Goal: Task Accomplishment & Management: Manage account settings

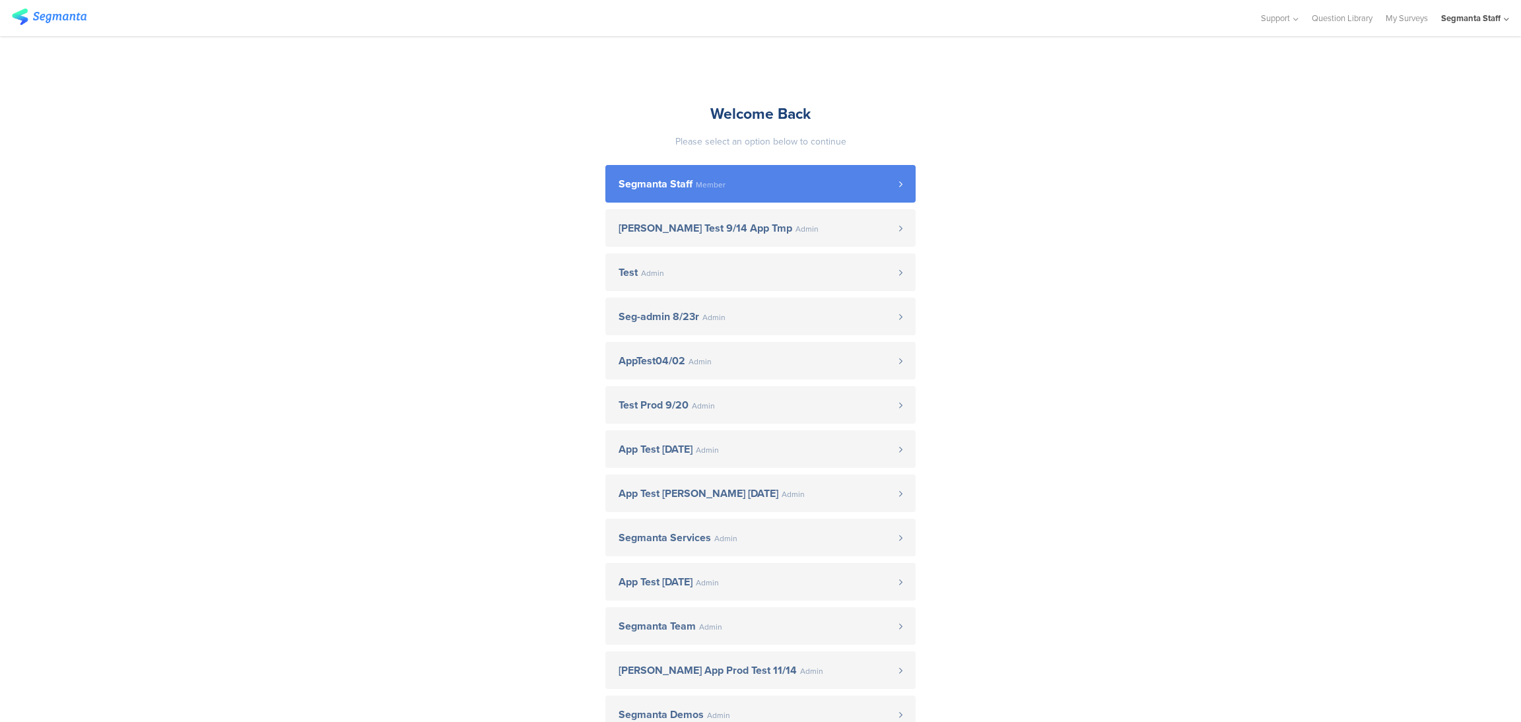
click at [778, 195] on link "Segmanta Staff Member" at bounding box center [760, 184] width 310 height 38
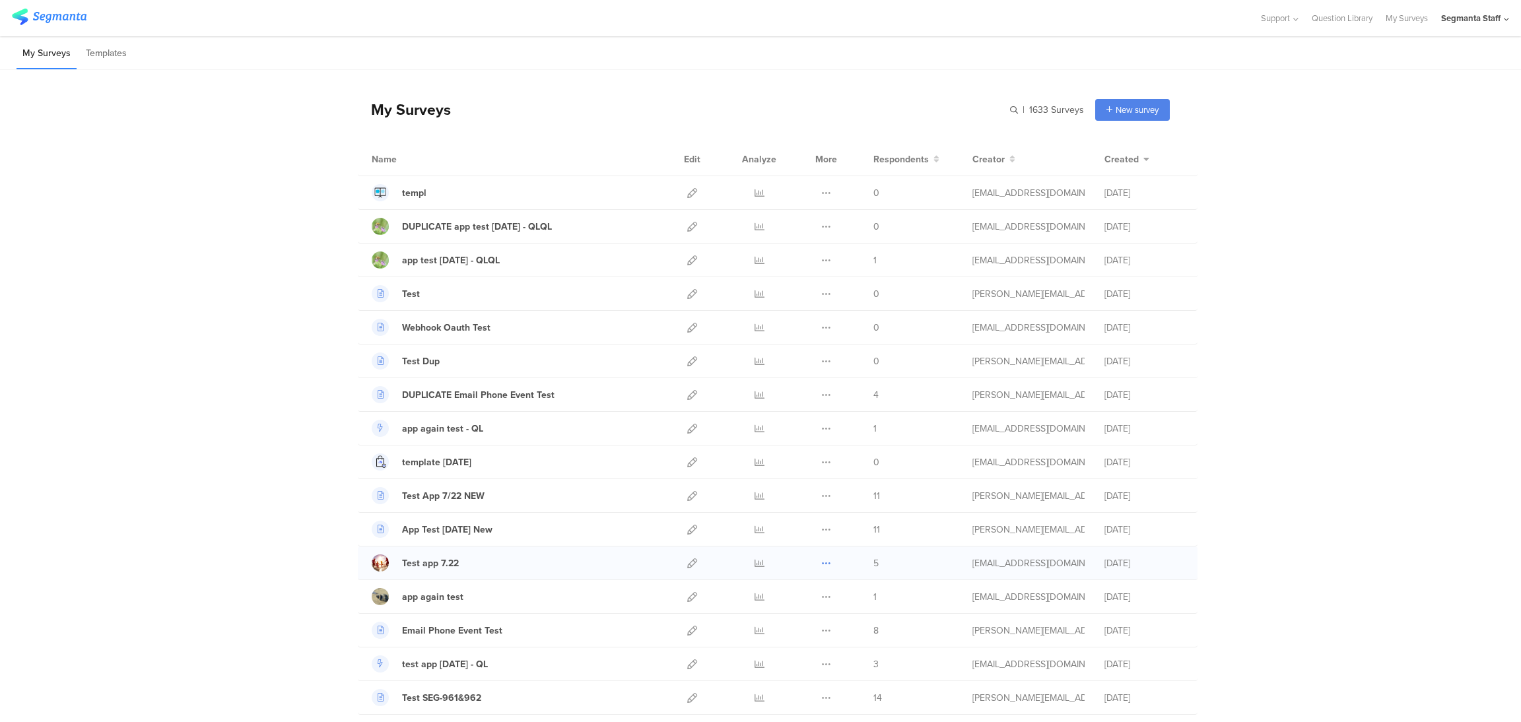
click at [821, 567] on icon at bounding box center [826, 563] width 10 height 10
click at [812, 595] on button "Duplicate" at bounding box center [800, 597] width 73 height 24
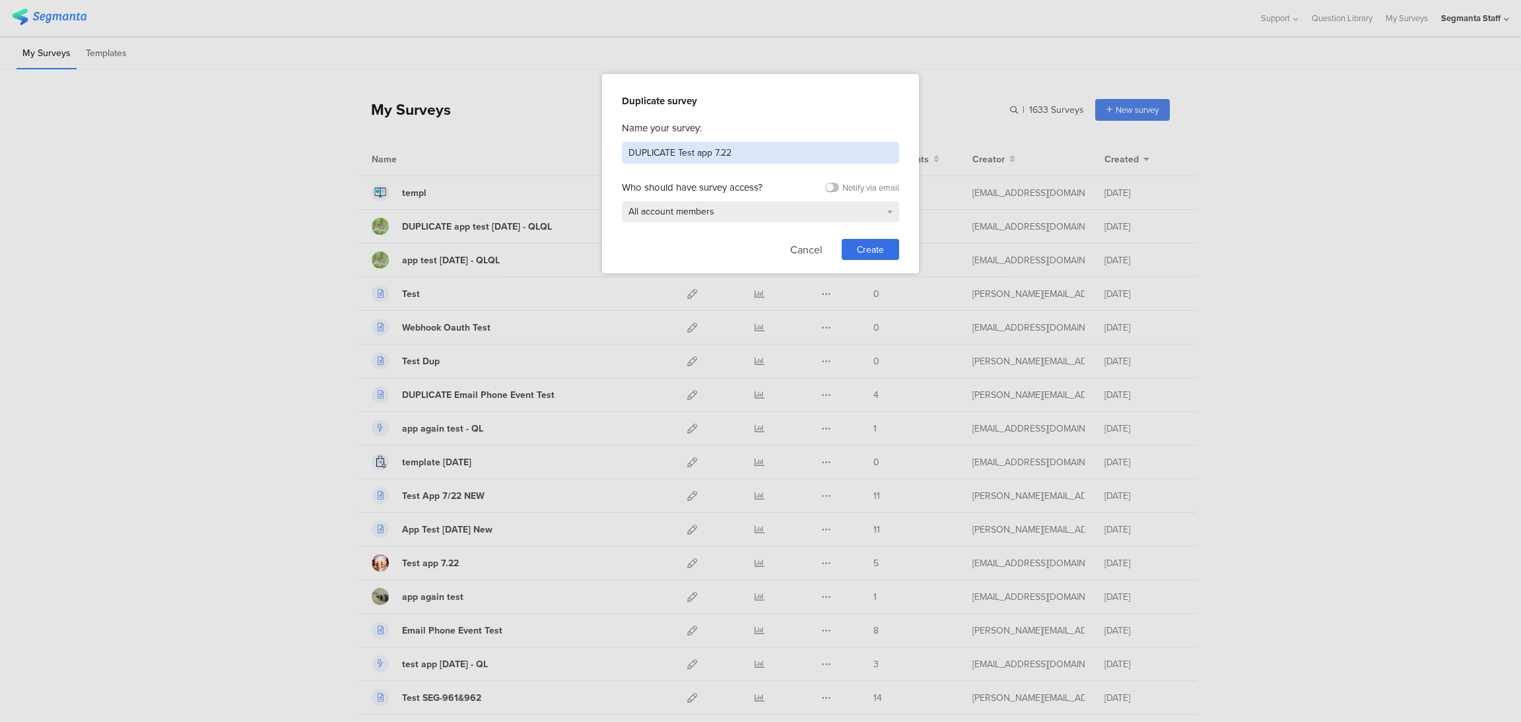
drag, startPoint x: 751, startPoint y: 154, endPoint x: 430, endPoint y: 150, distance: 320.8
click at [430, 150] on div "Duplicate survey Name your survey: DUPLICATE Test app 7.22 Who should have surv…" at bounding box center [760, 361] width 1521 height 722
type input "Test [DATE]"
click at [878, 249] on span "Create" at bounding box center [870, 250] width 27 height 14
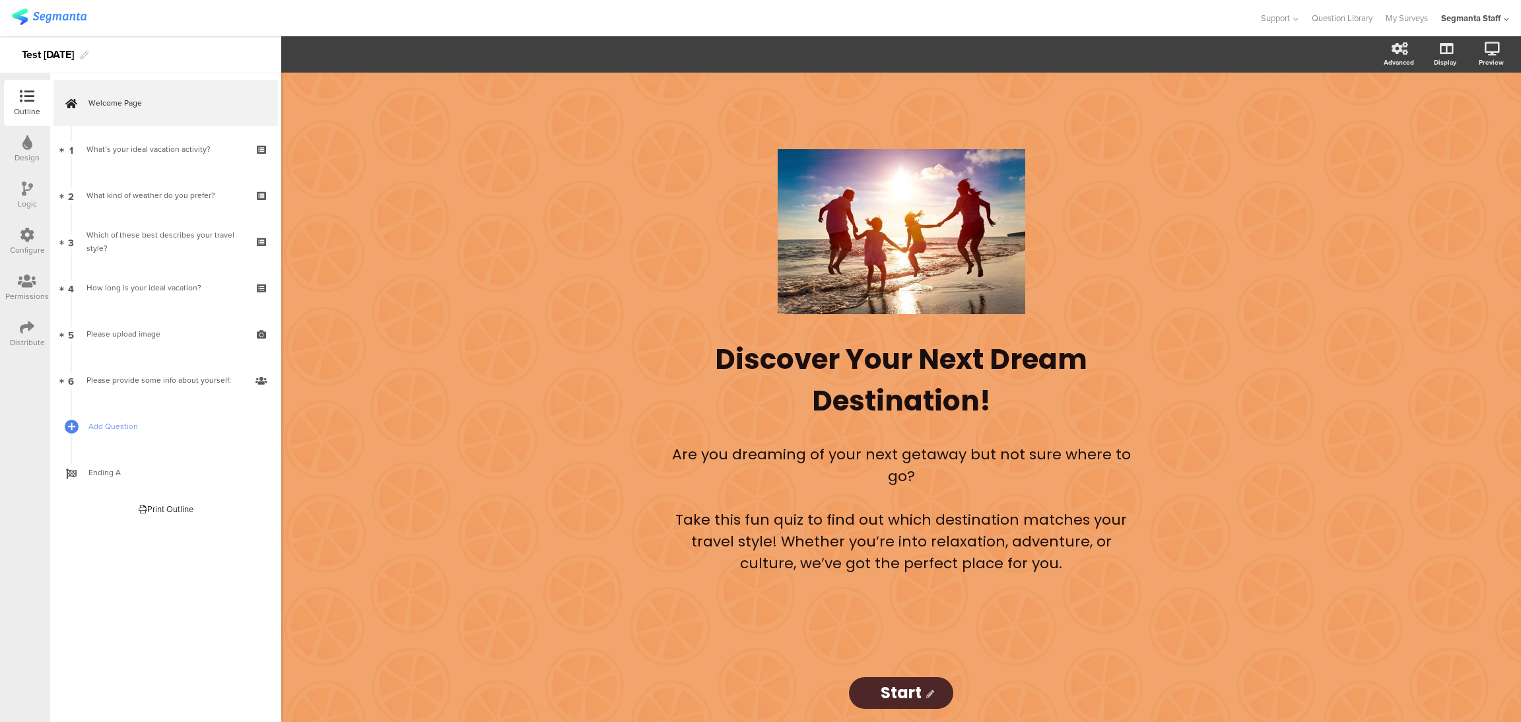
click at [17, 325] on div "Distribute" at bounding box center [27, 334] width 46 height 46
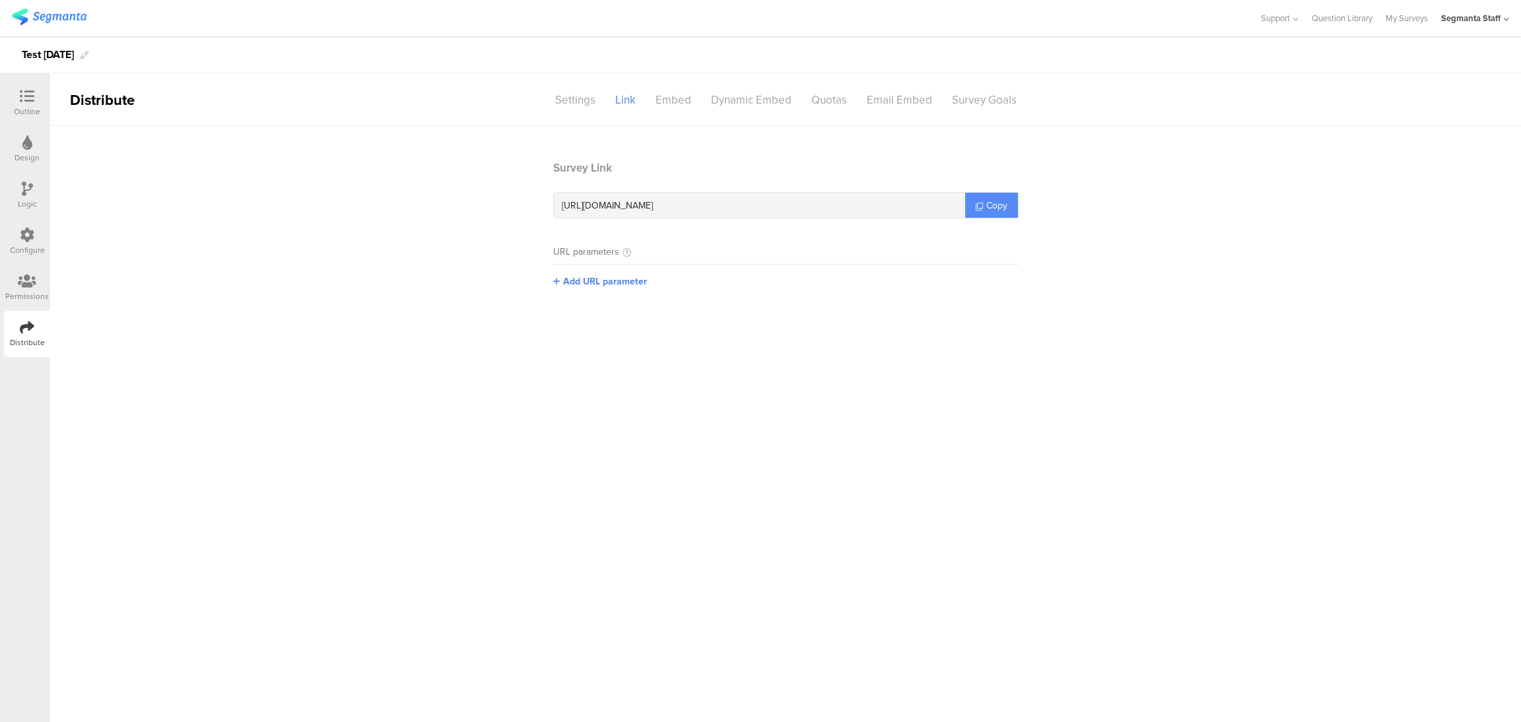
click at [1013, 206] on link "Copy" at bounding box center [991, 205] width 53 height 25
click at [1408, 17] on link "My Surveys" at bounding box center [1406, 18] width 42 height 36
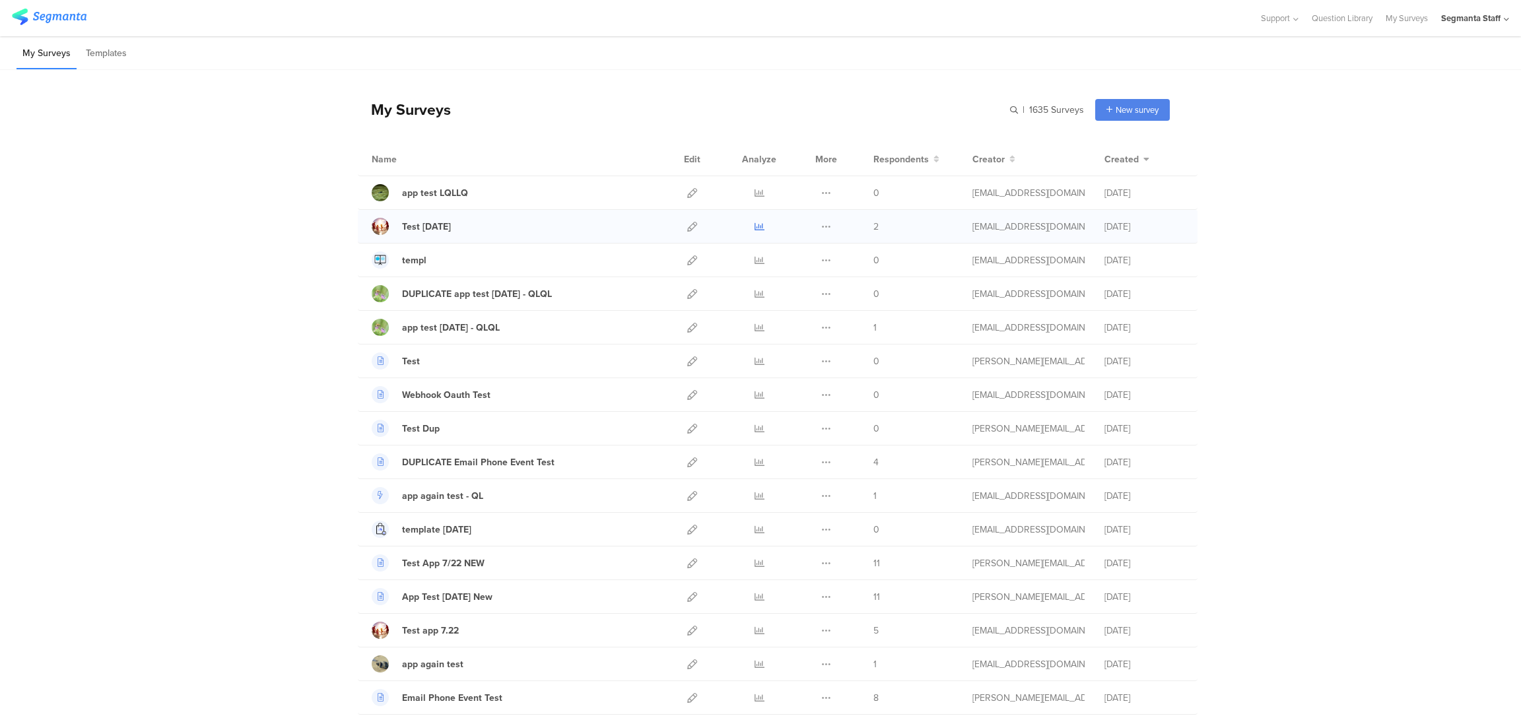
click at [754, 232] on link at bounding box center [759, 226] width 10 height 33
click at [1492, 20] on div "Segmanta Staff" at bounding box center [1470, 18] width 59 height 13
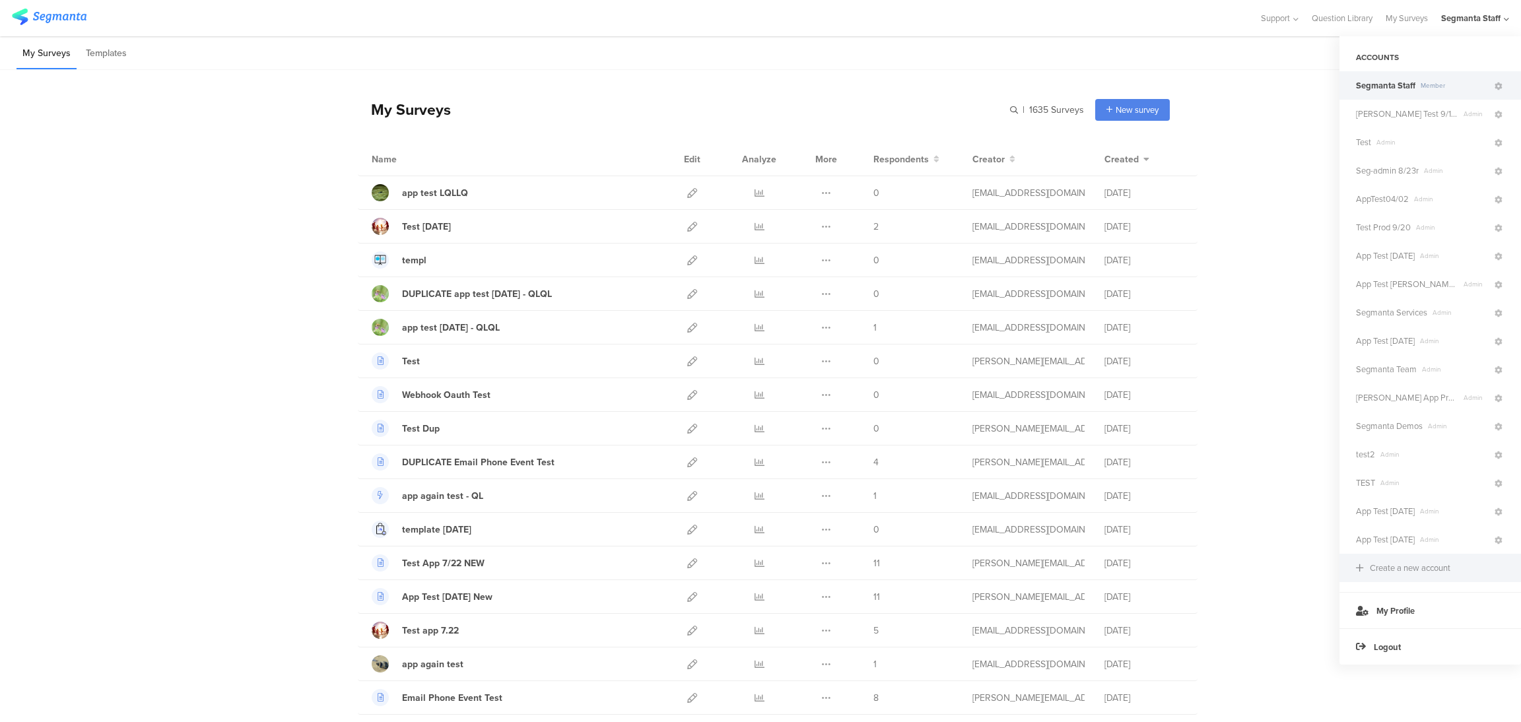
click at [1426, 576] on div "Create a new account" at bounding box center [1430, 568] width 182 height 28
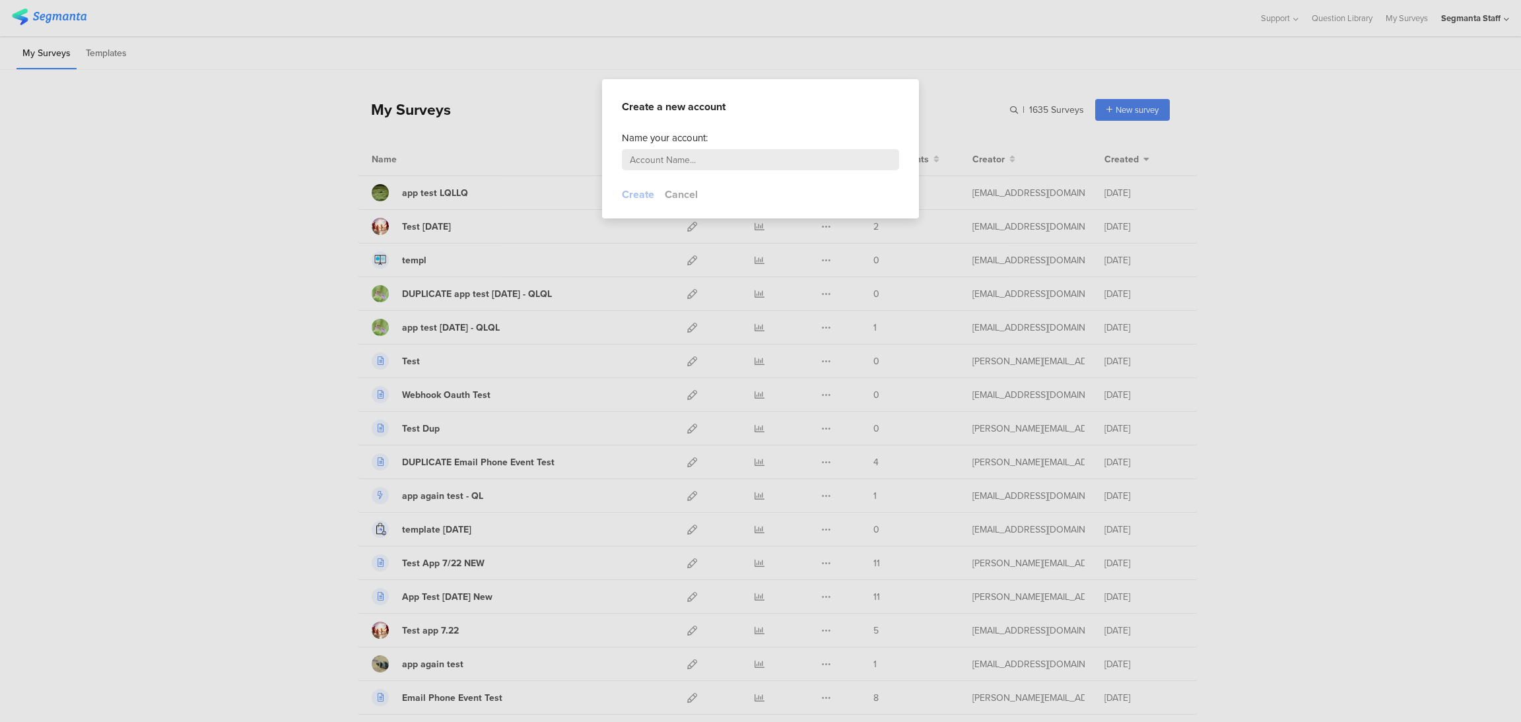
click at [799, 158] on input "text" at bounding box center [760, 159] width 277 height 21
type input "t"
click at [688, 198] on button "Cancel" at bounding box center [681, 194] width 33 height 15
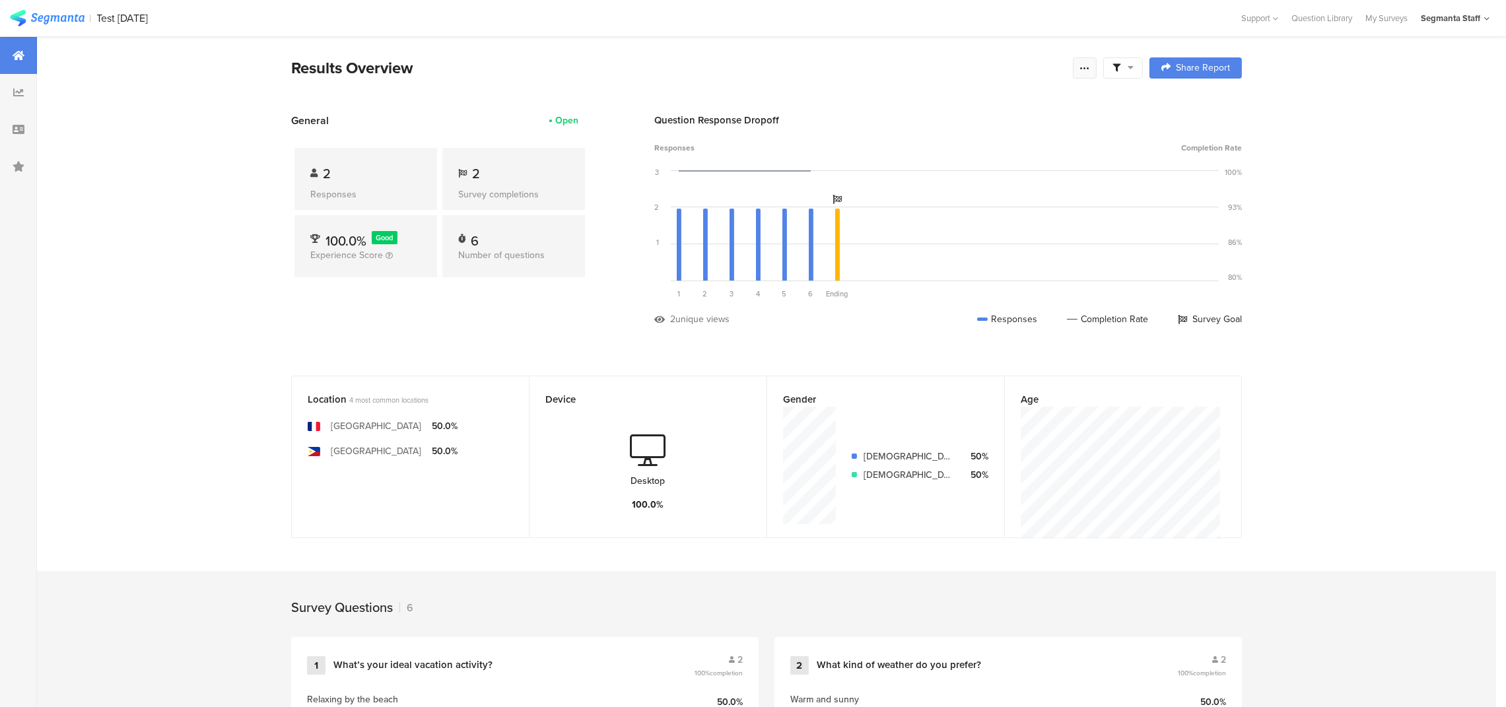
click at [1087, 63] on icon at bounding box center [1084, 68] width 11 height 11
click at [1016, 150] on link "Preview survey" at bounding box center [997, 142] width 211 height 29
click at [1090, 71] on icon at bounding box center [1084, 68] width 11 height 11
click at [956, 170] on div "Edit survey" at bounding box center [943, 171] width 46 height 13
drag, startPoint x: 1092, startPoint y: 77, endPoint x: 1090, endPoint y: 71, distance: 7.1
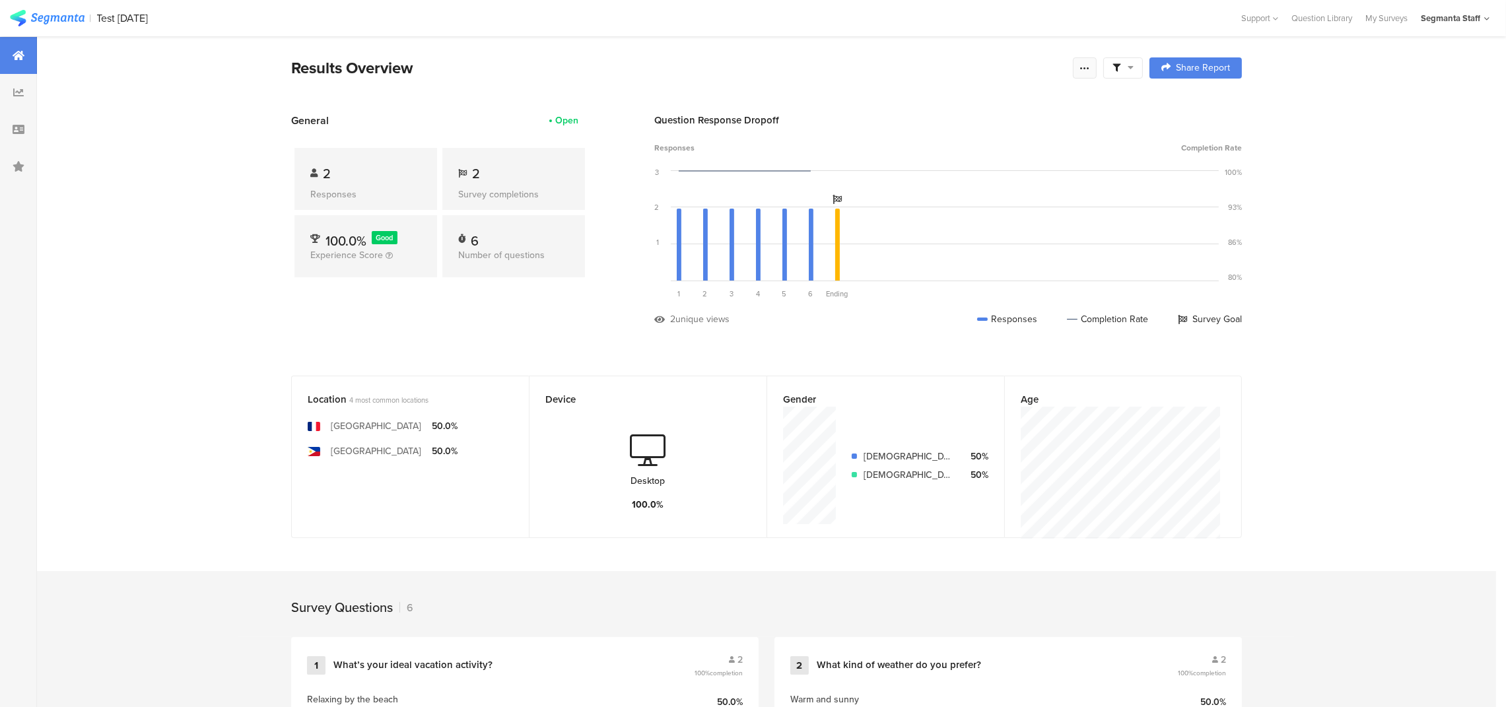
click at [1091, 73] on div "Results Overview Complete Responses Only Edit Sample Share Report Share Cancel …" at bounding box center [766, 68] width 950 height 24
click at [1090, 71] on icon at bounding box center [1084, 68] width 11 height 11
click at [1019, 202] on div "Export Results" at bounding box center [997, 201] width 211 height 13
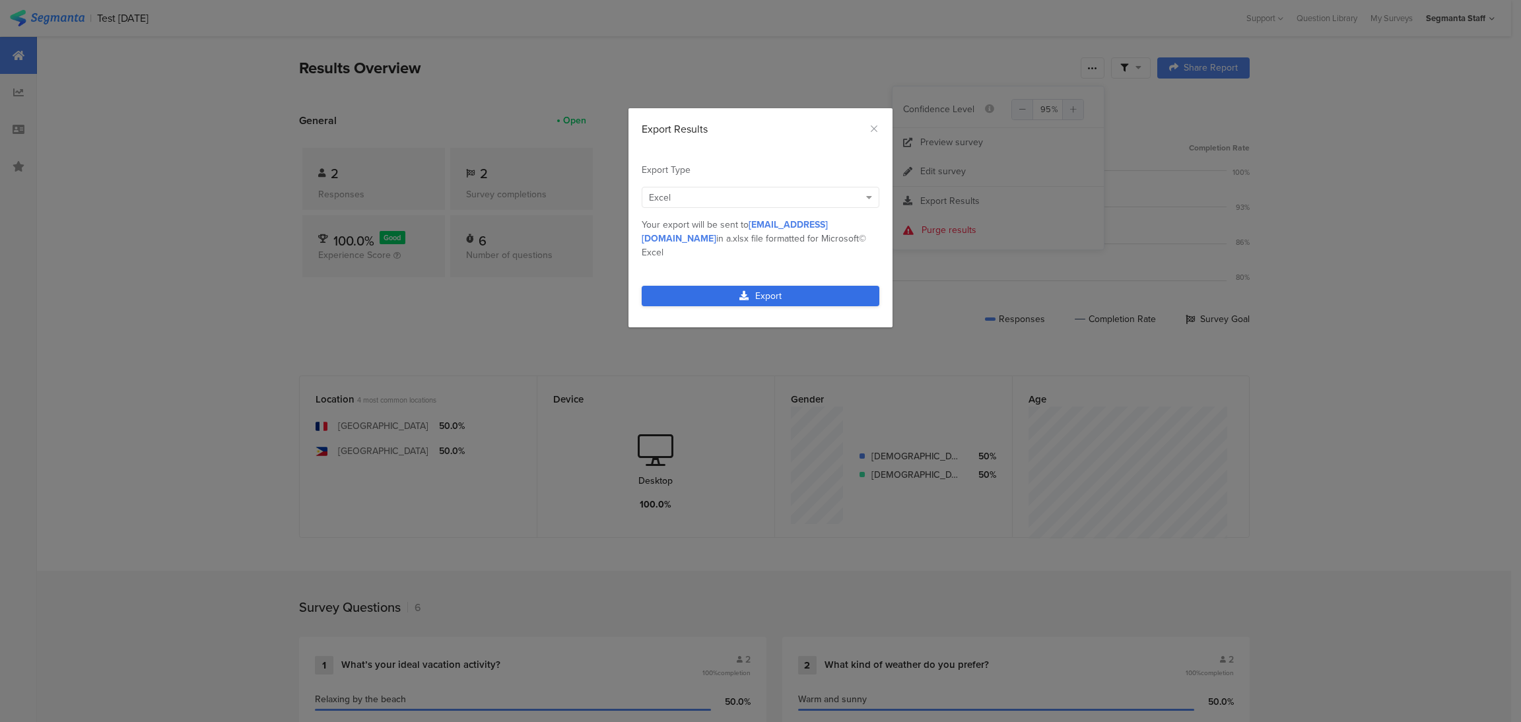
click at [775, 286] on link "Export" at bounding box center [761, 296] width 238 height 20
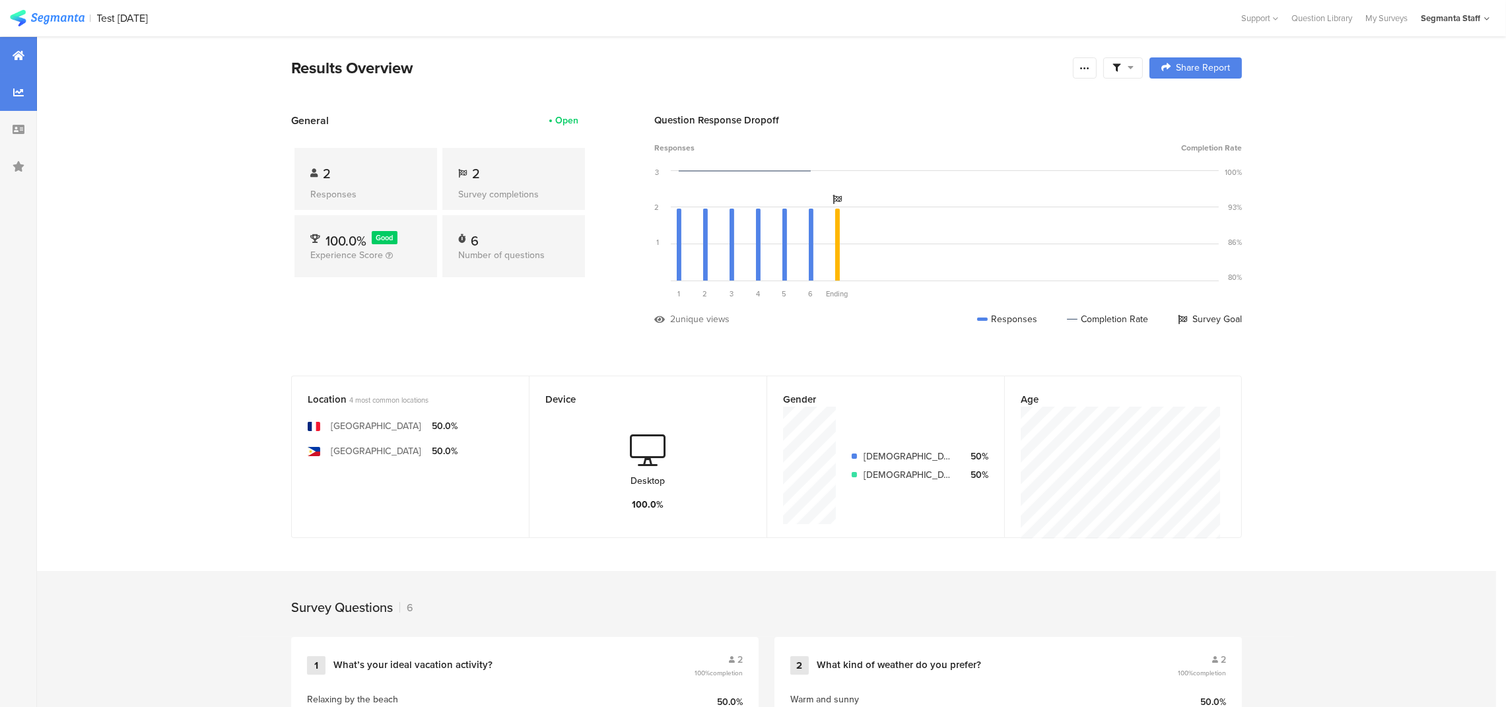
click at [13, 95] on icon at bounding box center [18, 92] width 11 height 11
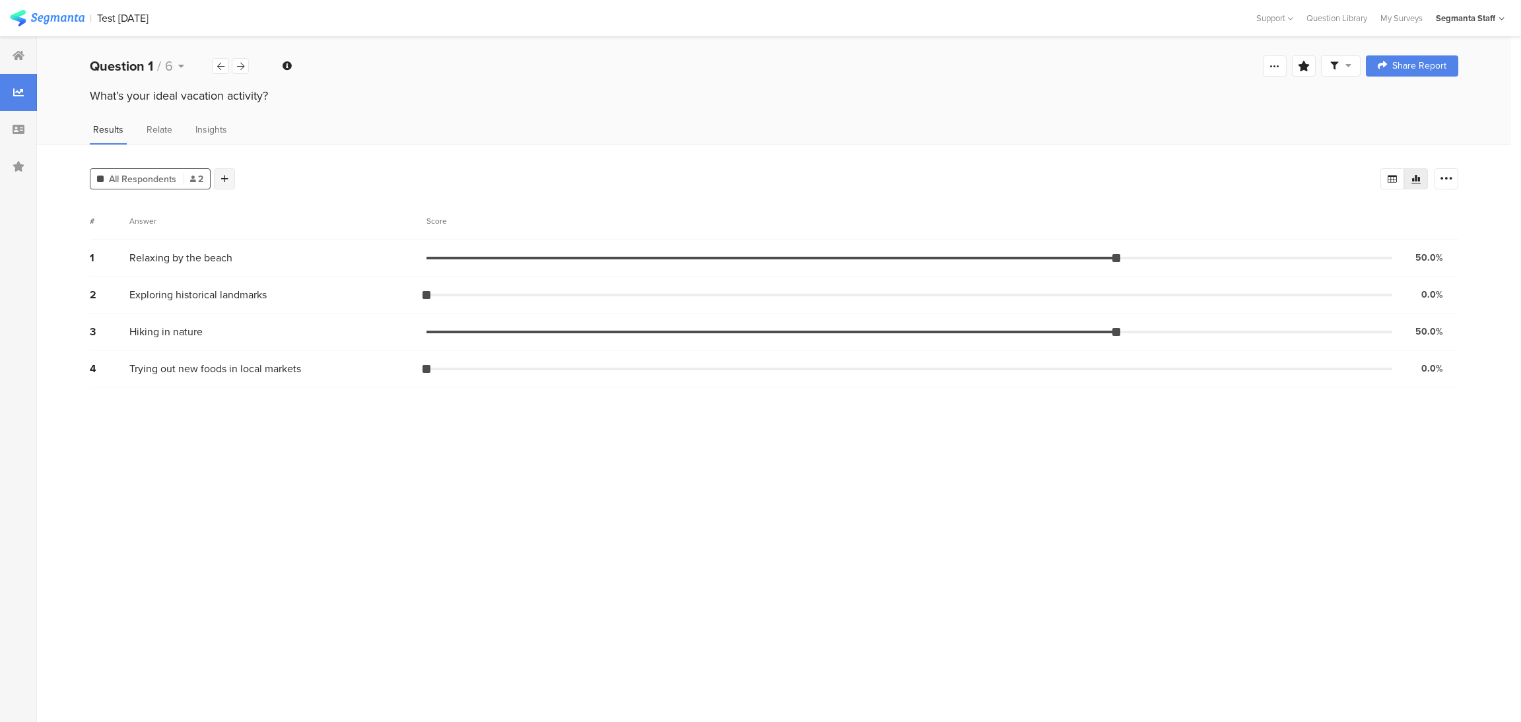
click at [223, 176] on icon at bounding box center [224, 178] width 7 height 9
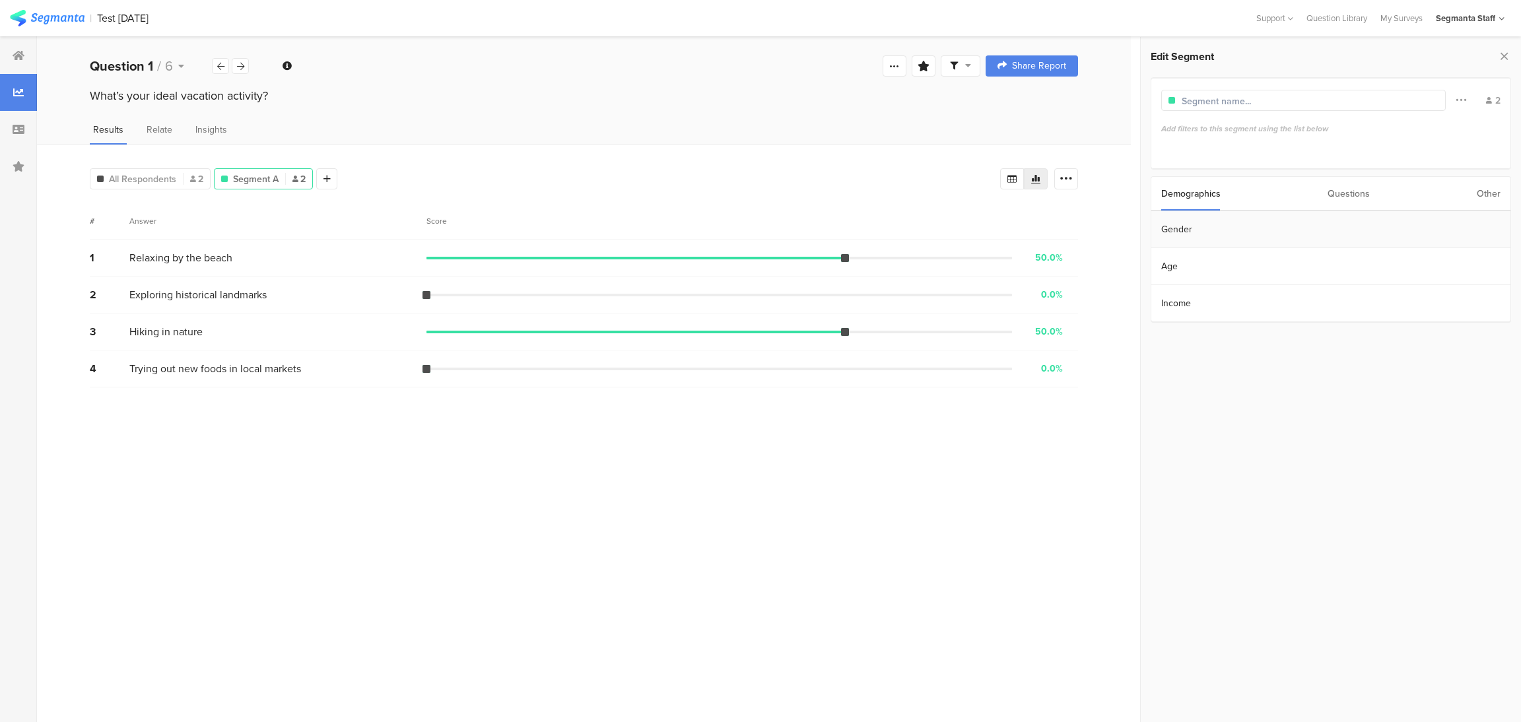
click at [1193, 234] on section "Gender" at bounding box center [1330, 229] width 359 height 37
click at [1170, 226] on div "[DEMOGRAPHIC_DATA]" at bounding box center [1333, 222] width 335 height 13
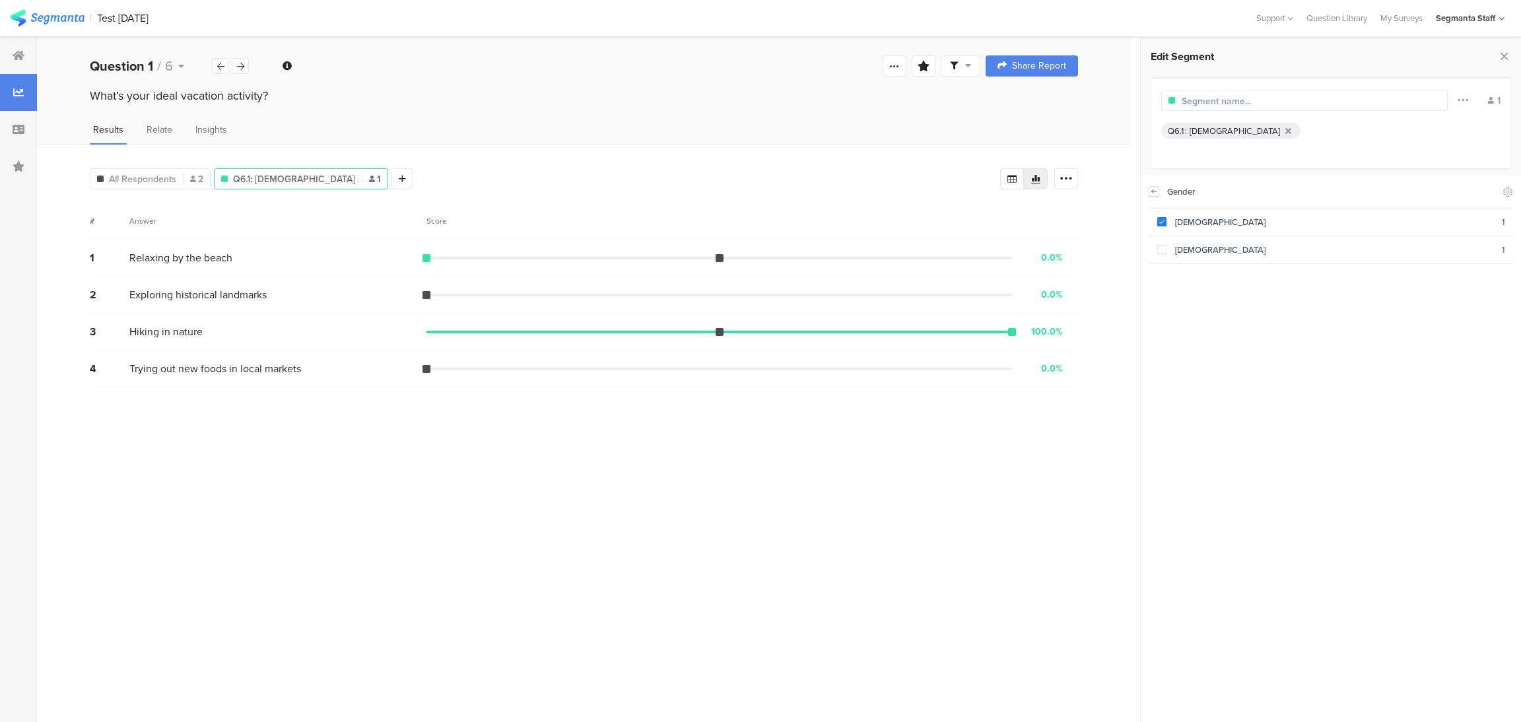
click at [1155, 188] on icon at bounding box center [1153, 191] width 9 height 11
click at [1178, 258] on section "Age" at bounding box center [1330, 266] width 359 height 37
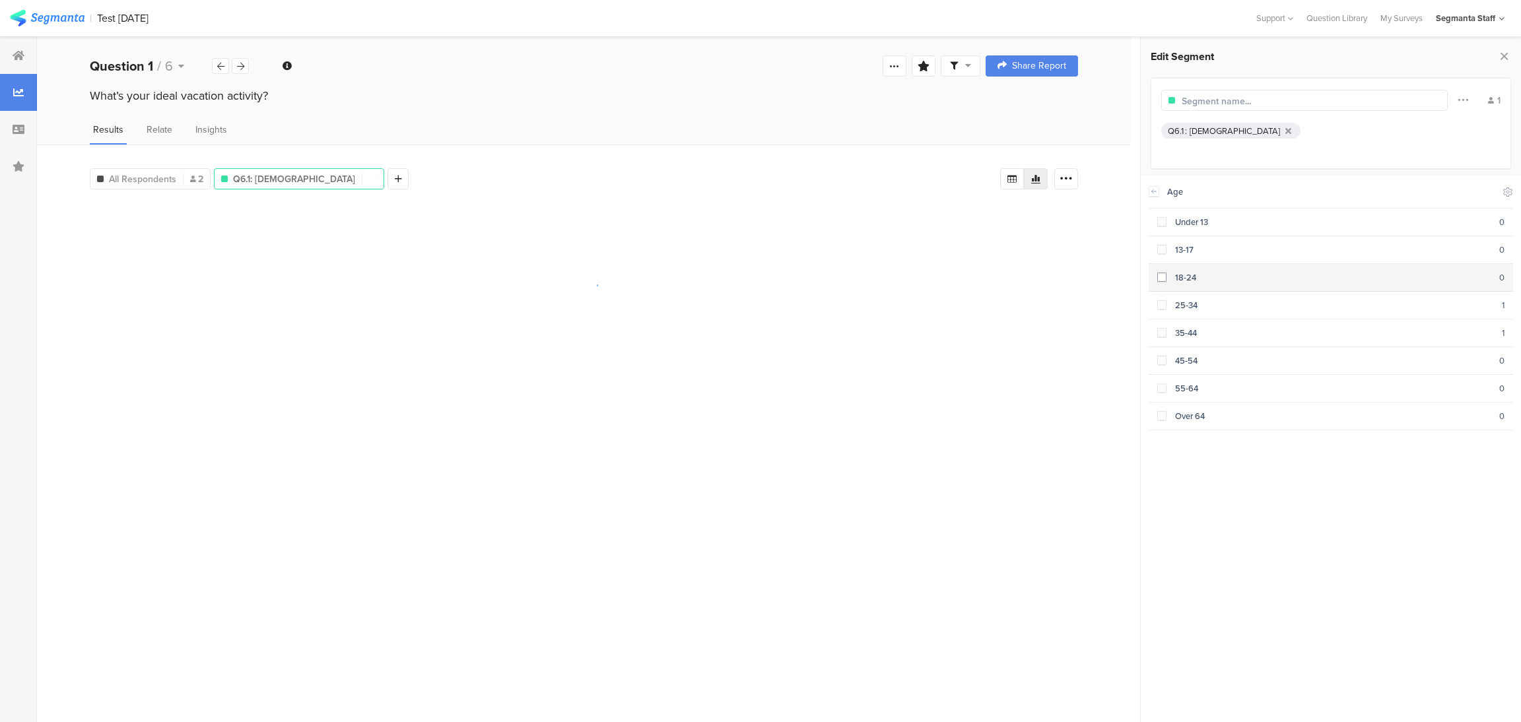
click at [1183, 279] on div "18-24" at bounding box center [1332, 277] width 333 height 13
click at [1175, 273] on div "18-24" at bounding box center [1332, 277] width 333 height 13
click at [1193, 354] on section "45-54 0" at bounding box center [1330, 361] width 364 height 28
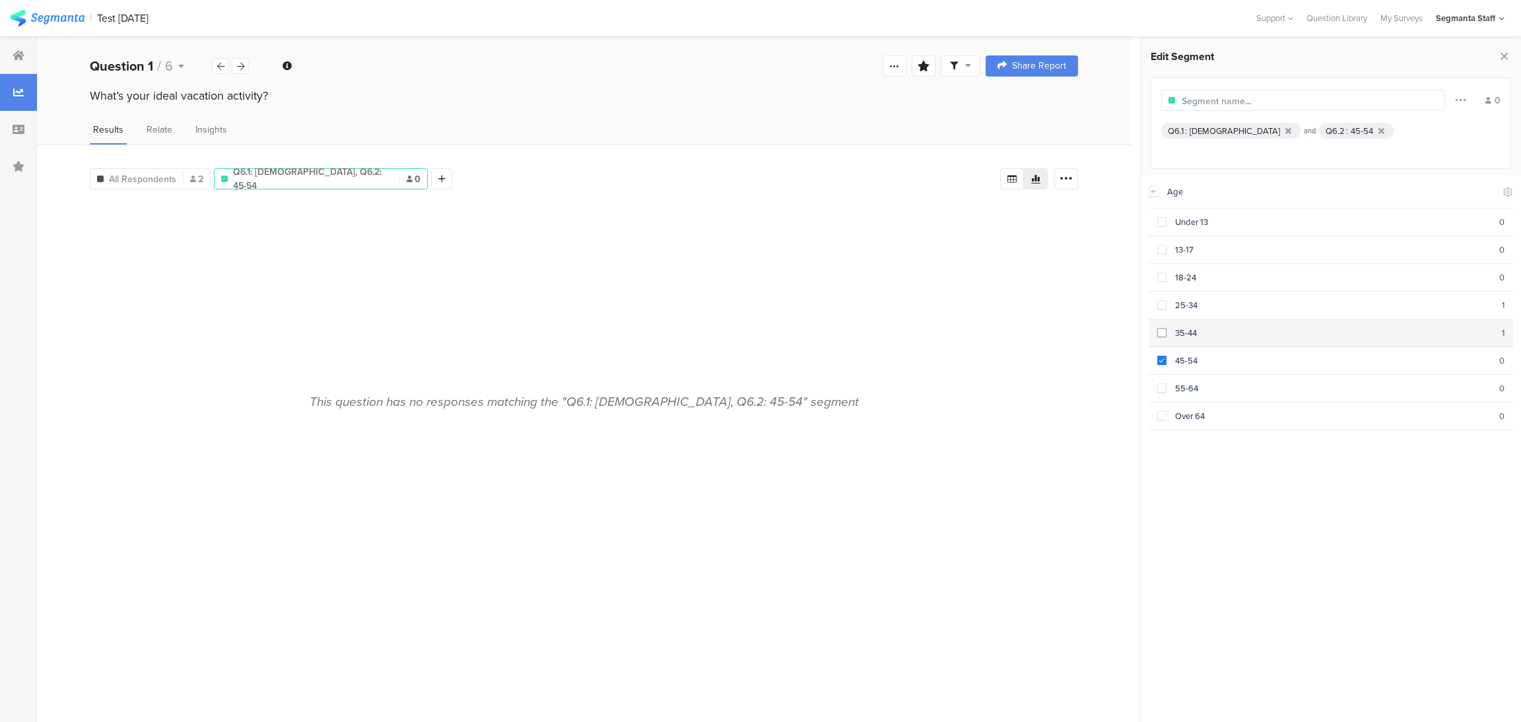
click at [1177, 347] on section "35-44 1" at bounding box center [1330, 333] width 364 height 28
click at [1179, 333] on div "35-44" at bounding box center [1333, 333] width 335 height 13
click at [1183, 331] on div "35-44" at bounding box center [1333, 333] width 335 height 13
click at [1191, 361] on div "45-54" at bounding box center [1332, 360] width 333 height 13
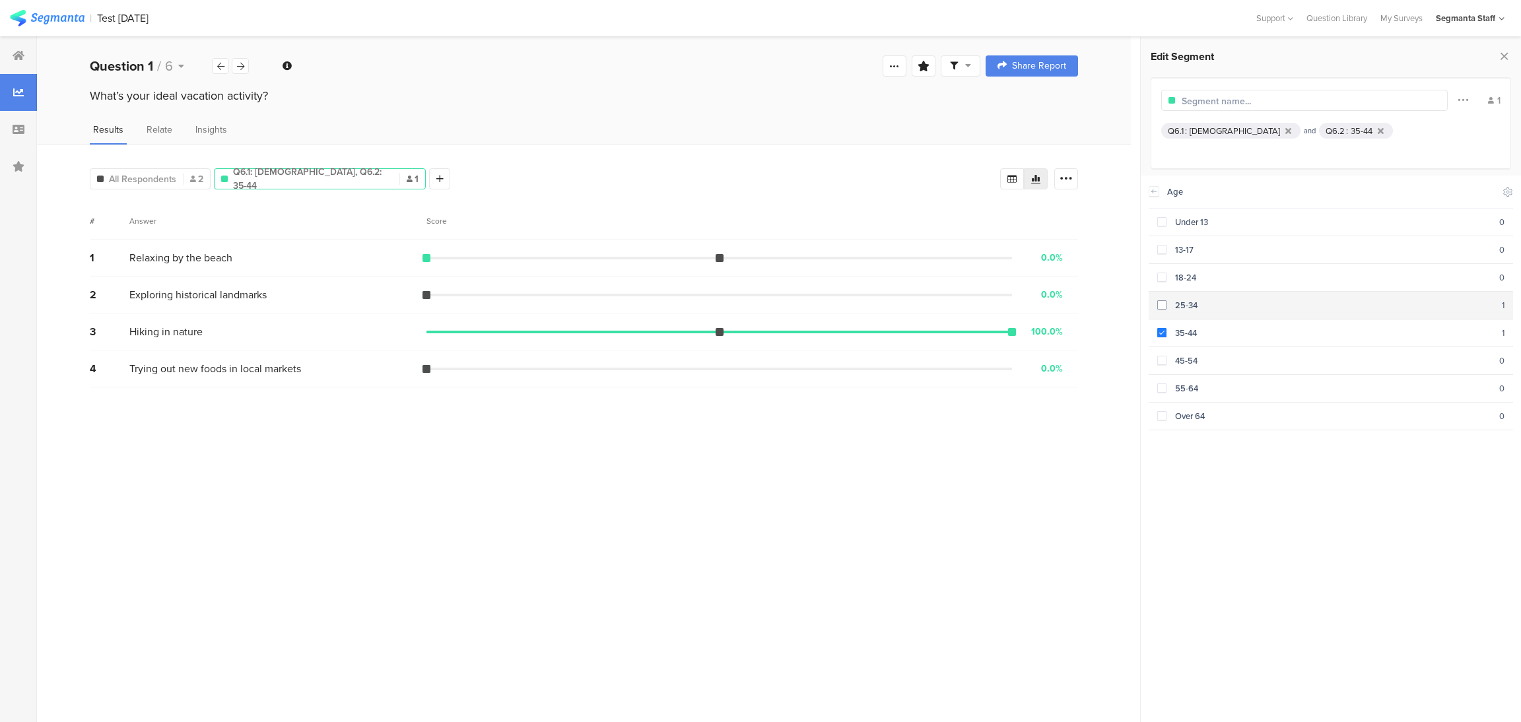
click at [1179, 307] on div "25-34" at bounding box center [1333, 305] width 335 height 13
click at [1181, 339] on div "35-44" at bounding box center [1333, 333] width 335 height 13
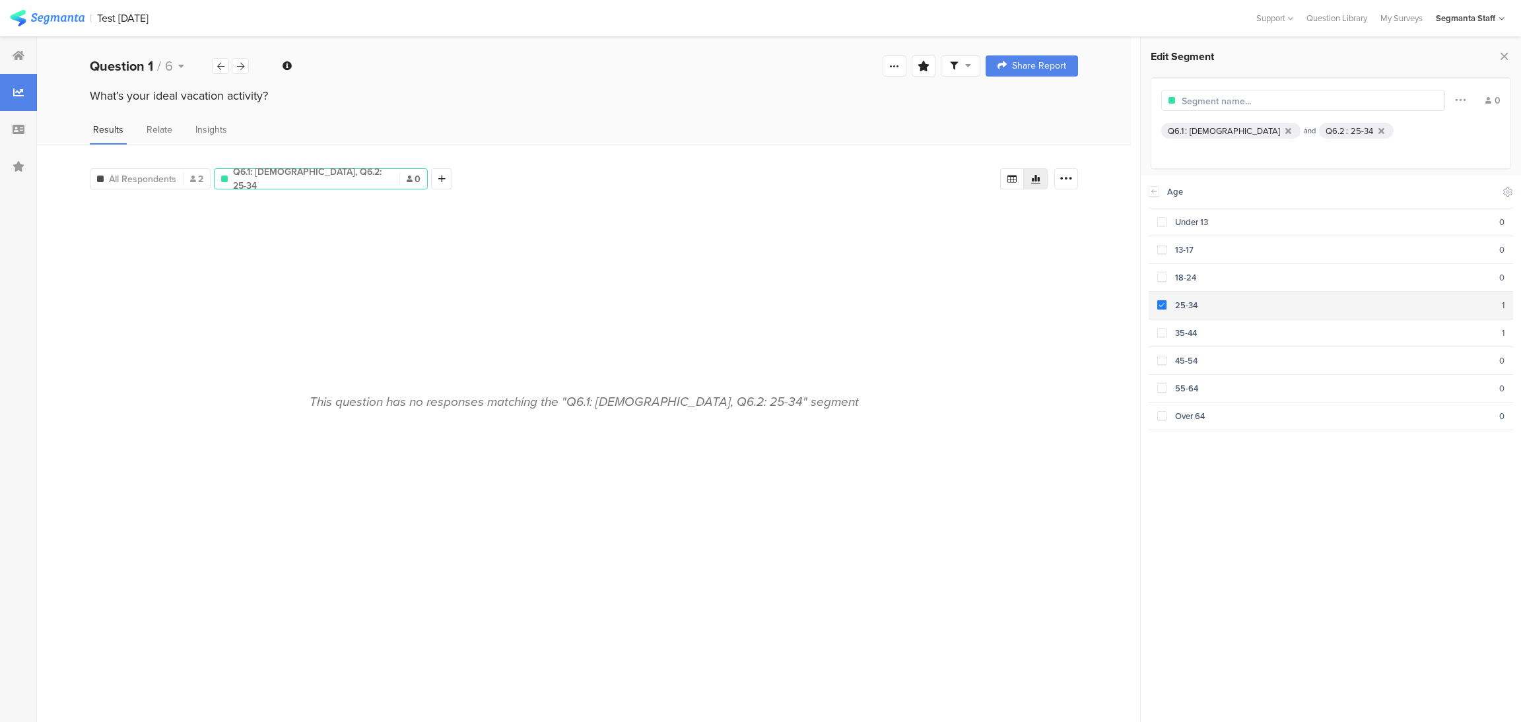
click at [1183, 307] on div "25-34" at bounding box center [1333, 305] width 335 height 13
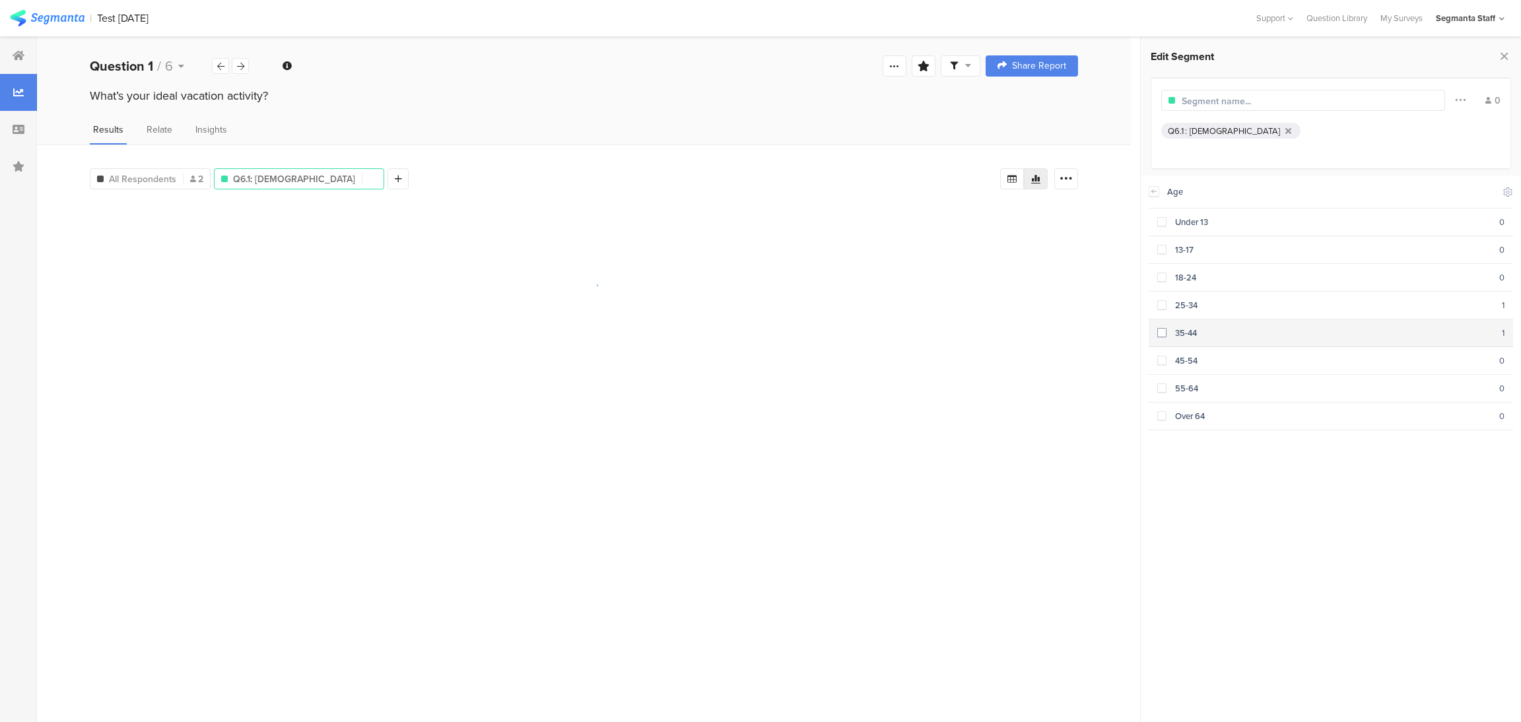
click at [1191, 329] on div "35-44" at bounding box center [1333, 333] width 335 height 13
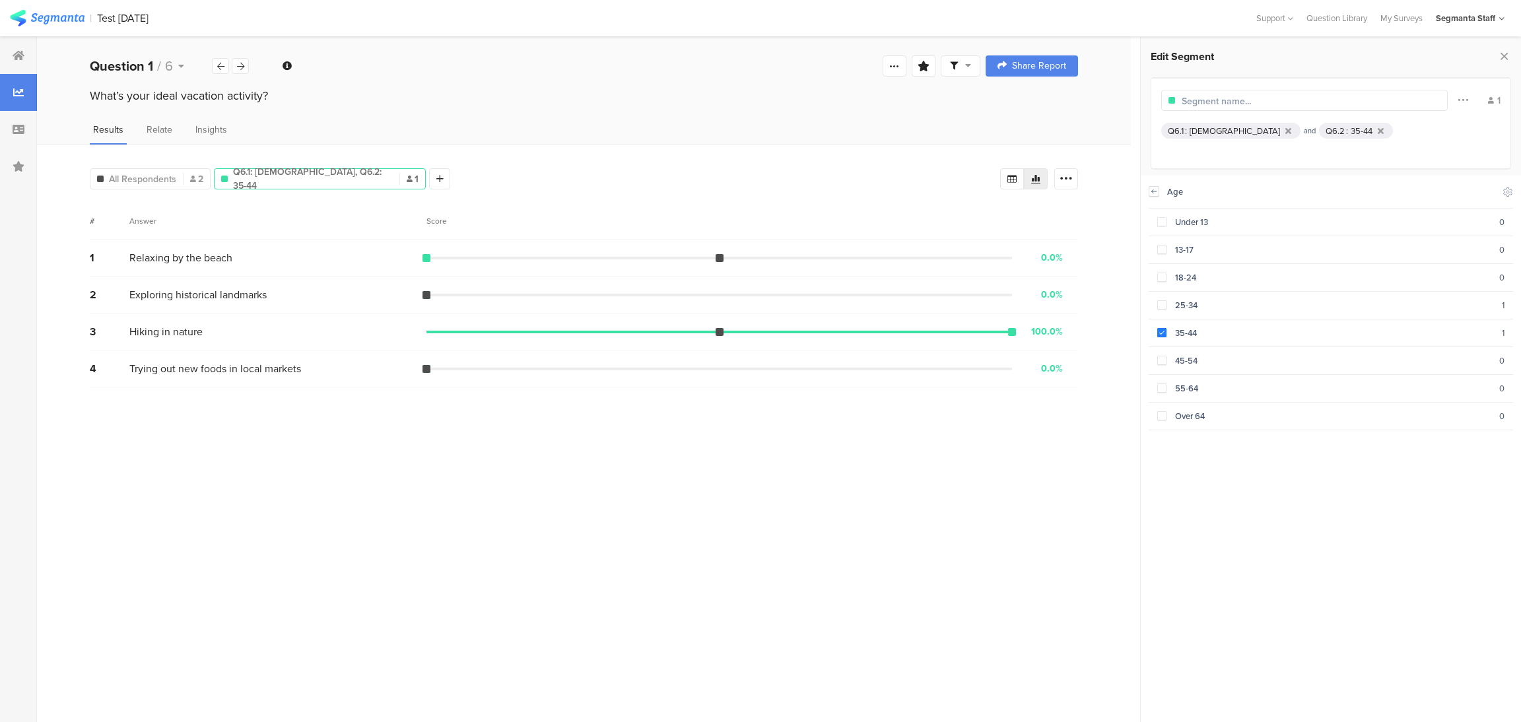
click at [1156, 191] on icon at bounding box center [1153, 191] width 9 height 11
click at [1238, 300] on section "Income" at bounding box center [1330, 303] width 359 height 37
click at [1154, 187] on icon at bounding box center [1153, 191] width 9 height 11
click at [1357, 201] on div "Questions" at bounding box center [1348, 194] width 42 height 34
click at [1474, 205] on div "Demographics Questions Other" at bounding box center [1330, 193] width 360 height 35
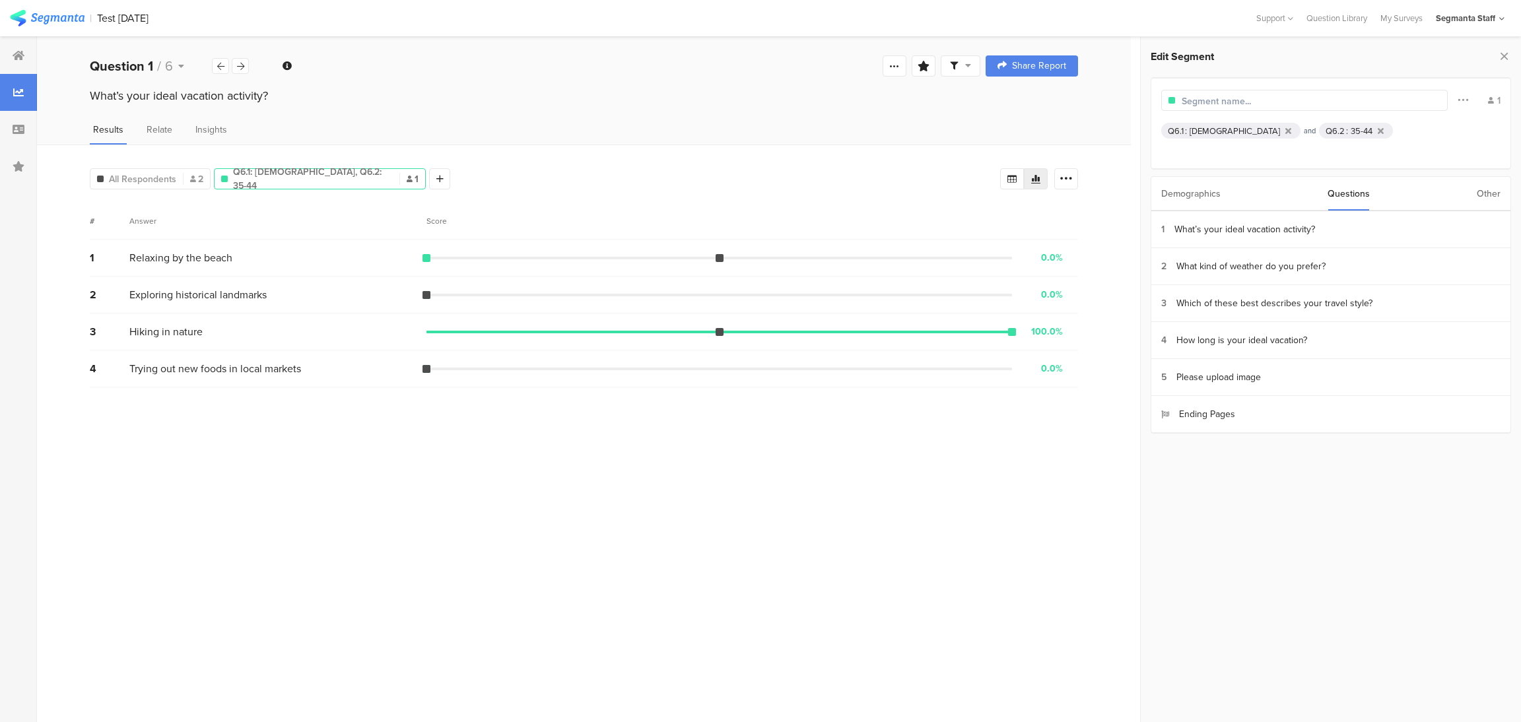
click at [1494, 191] on div "Other" at bounding box center [1488, 194] width 24 height 34
click at [1168, 376] on section "Country" at bounding box center [1330, 377] width 359 height 37
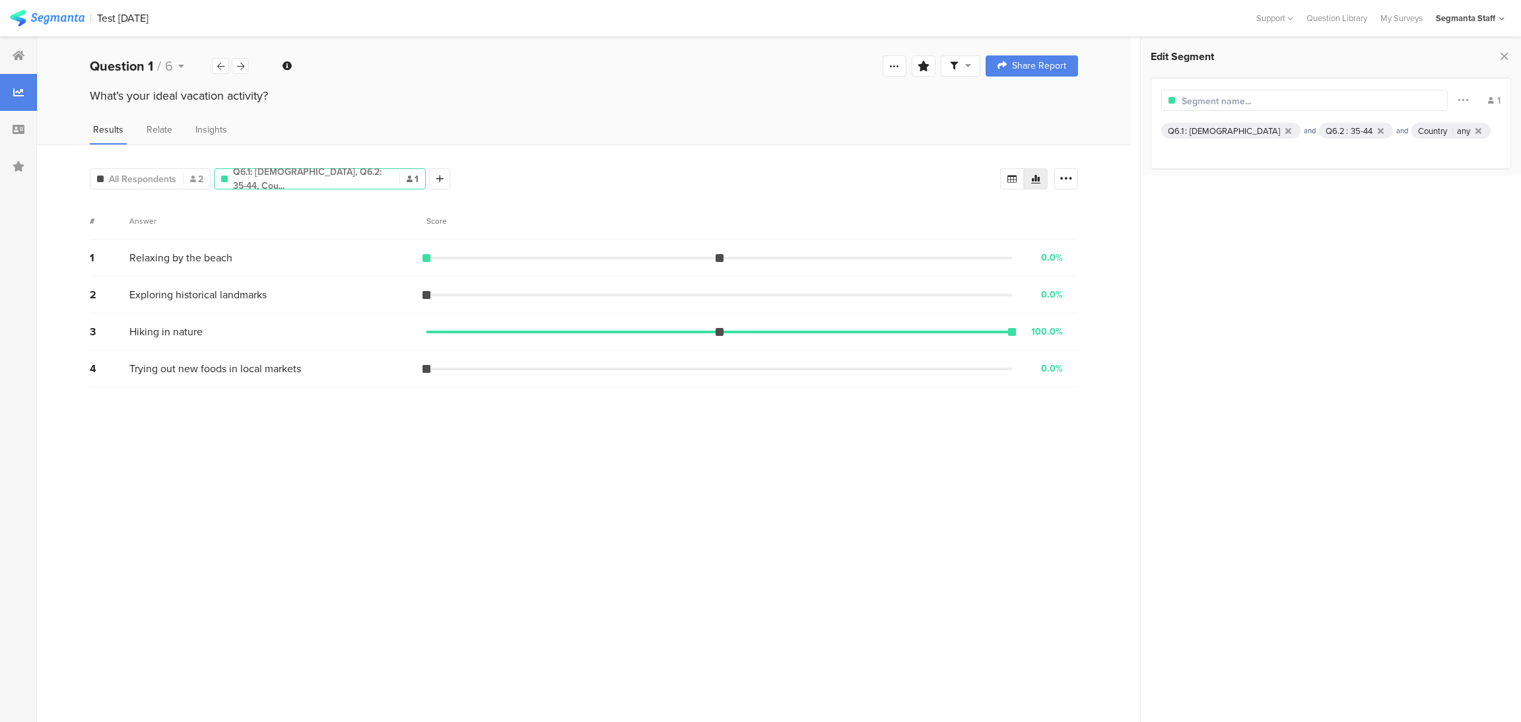
click at [1428, 331] on section at bounding box center [1331, 449] width 380 height 547
click at [1499, 20] on icon at bounding box center [1501, 19] width 5 height 10
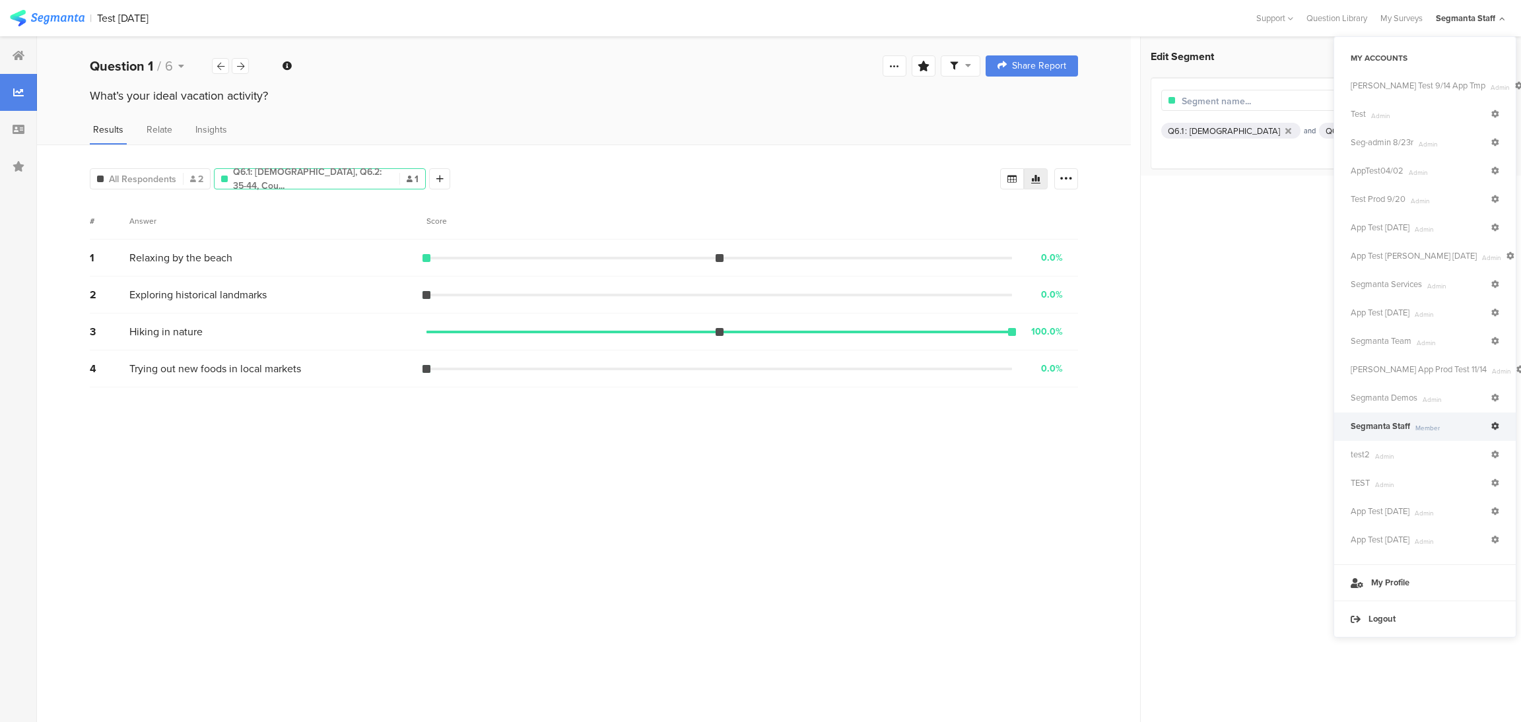
click at [1498, 424] on icon at bounding box center [1495, 426] width 8 height 8
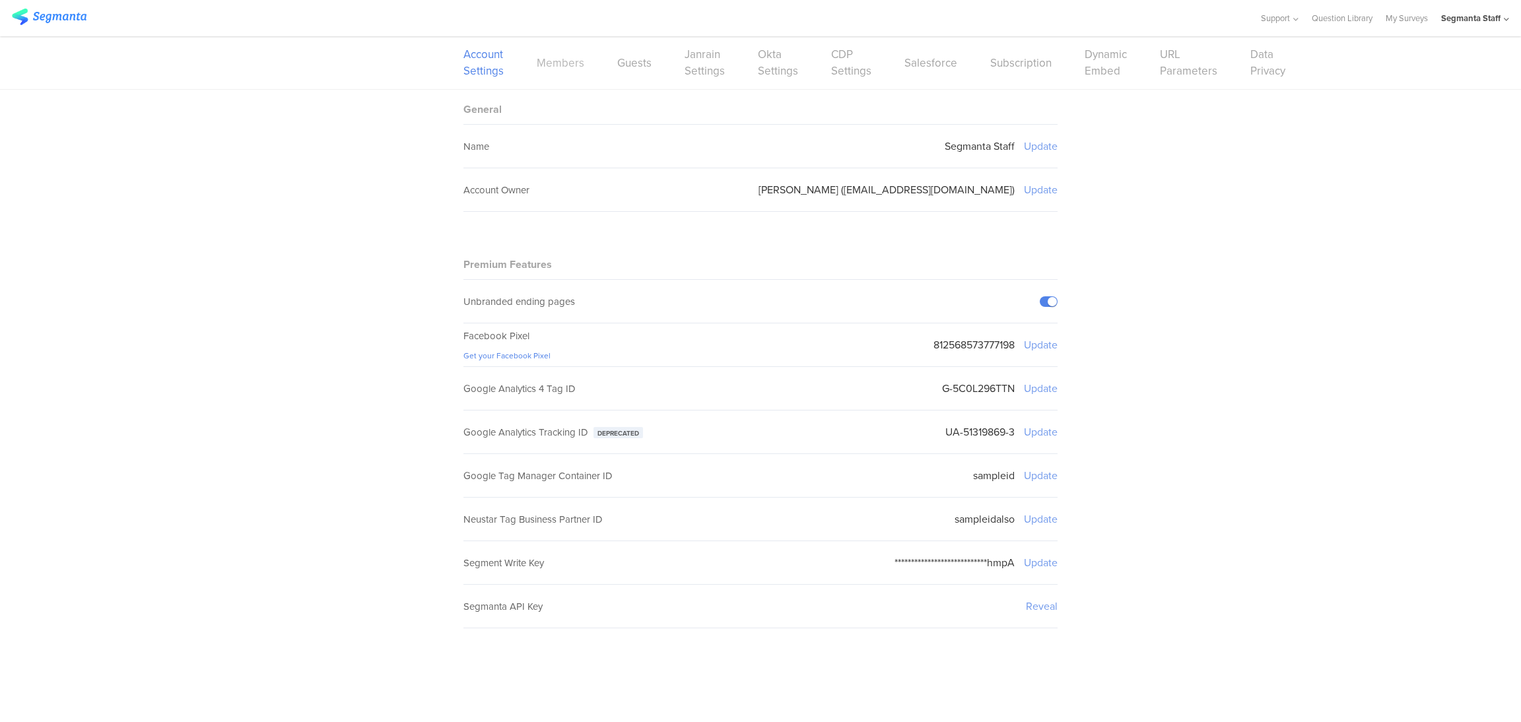
click at [575, 67] on link "Members" at bounding box center [561, 63] width 48 height 17
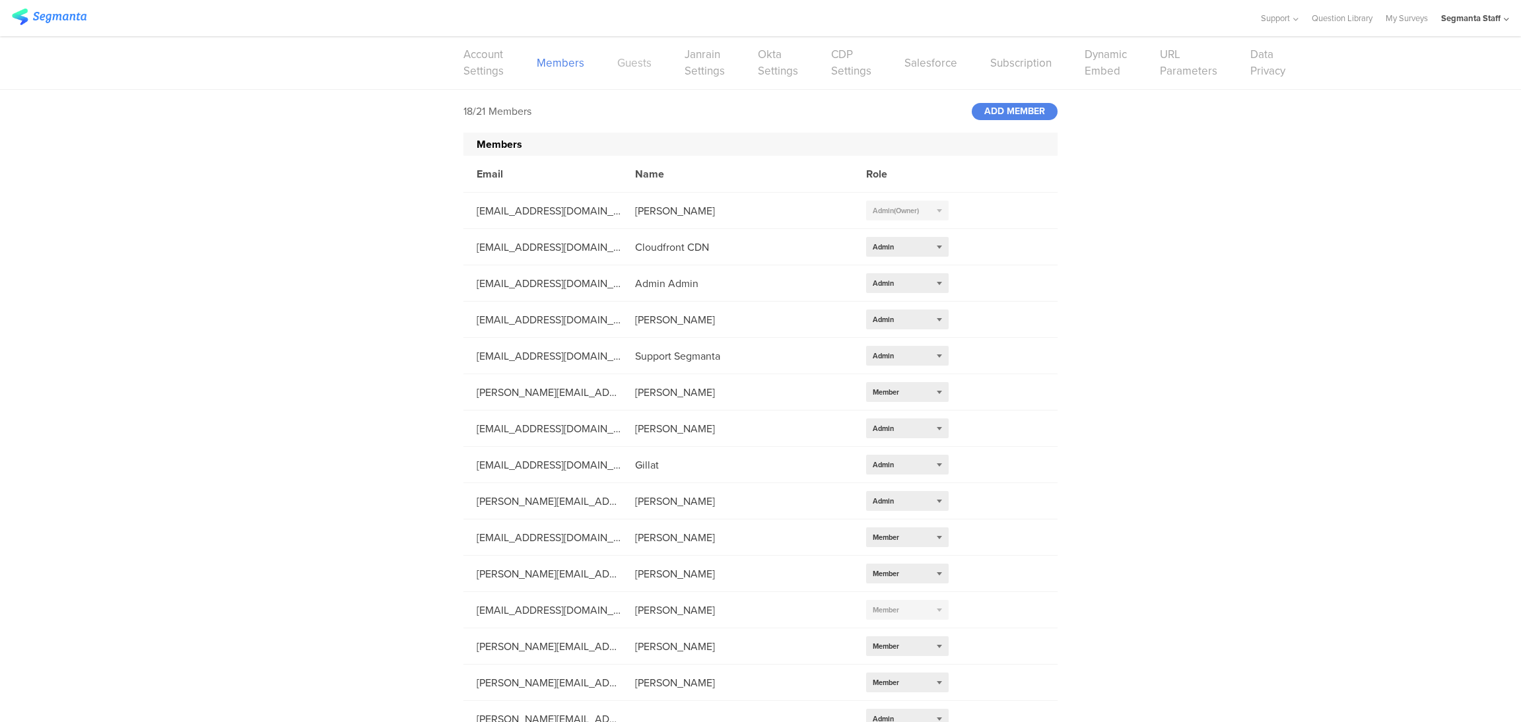
click at [636, 65] on link "Guests" at bounding box center [634, 63] width 34 height 17
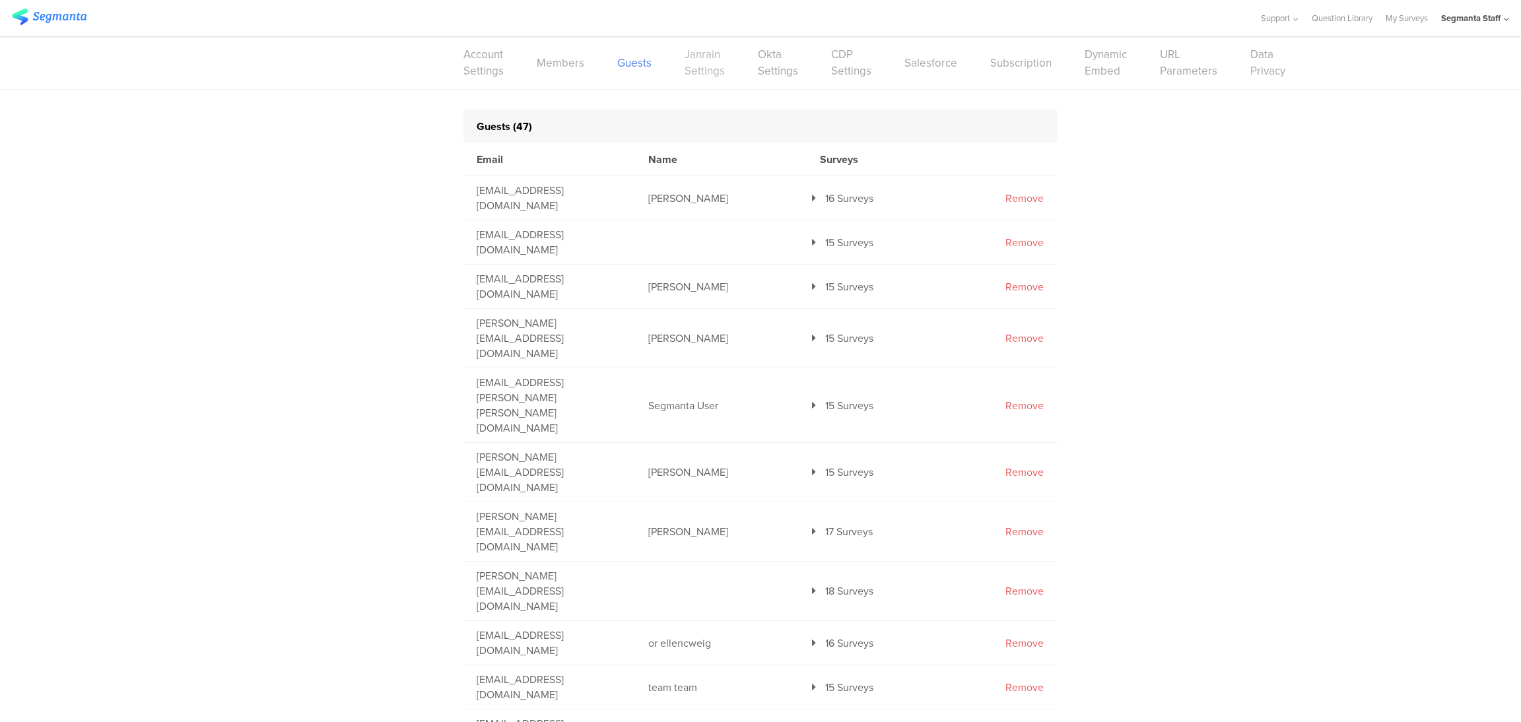
click at [694, 69] on link "Janrain Settings" at bounding box center [704, 62] width 40 height 33
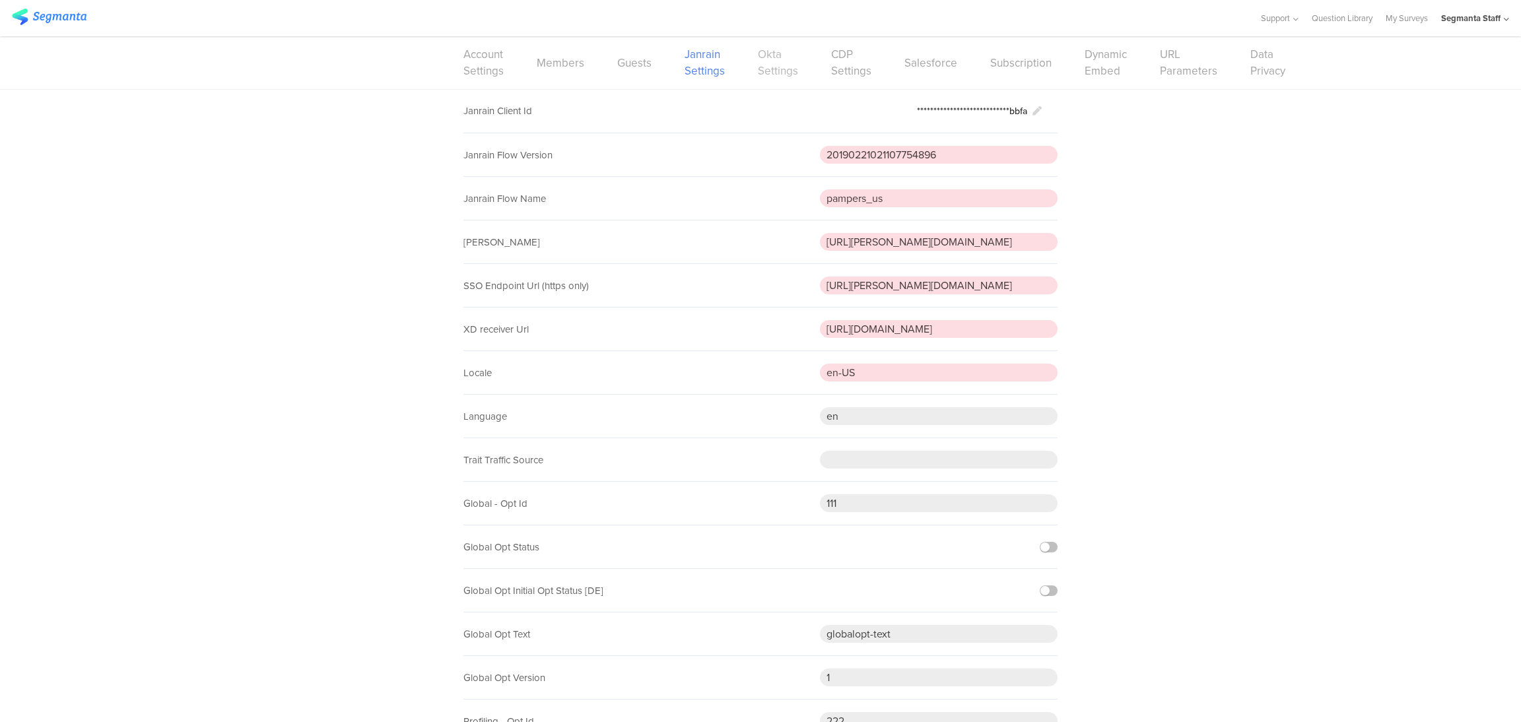
click at [779, 75] on link "Okta Settings" at bounding box center [778, 62] width 40 height 33
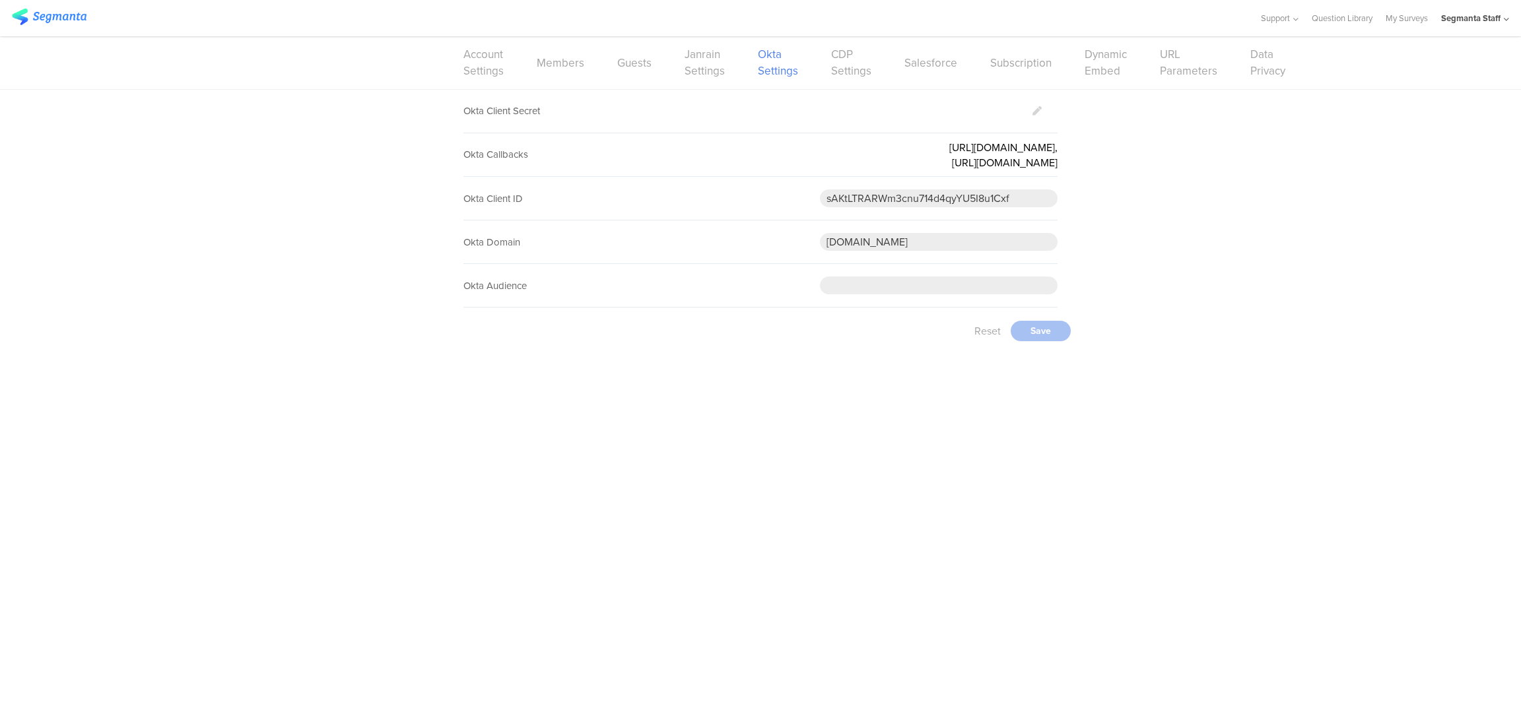
click at [854, 71] on link "CDP Settings" at bounding box center [851, 62] width 40 height 33
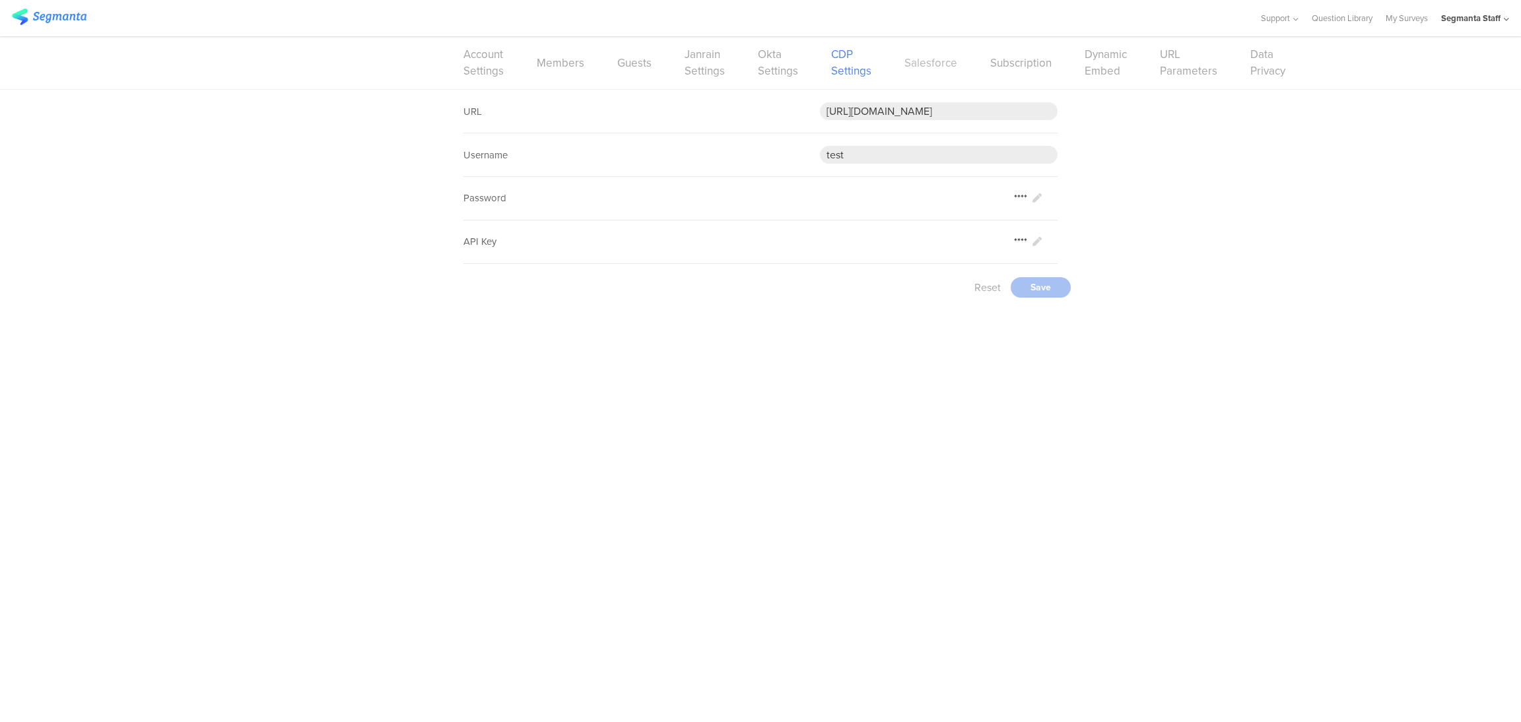
click at [933, 68] on link "Salesforce" at bounding box center [930, 63] width 53 height 17
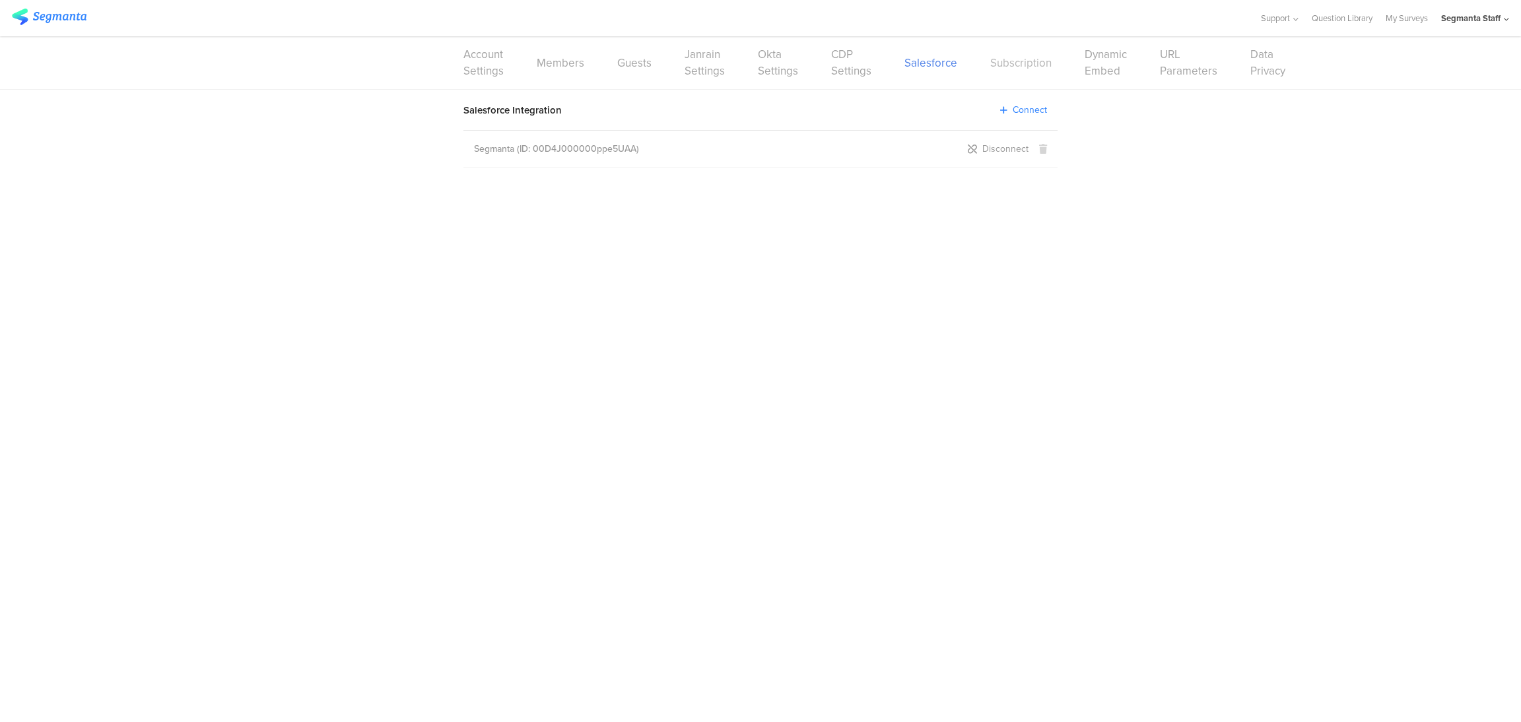
click at [1007, 61] on link "Subscription" at bounding box center [1020, 63] width 61 height 17
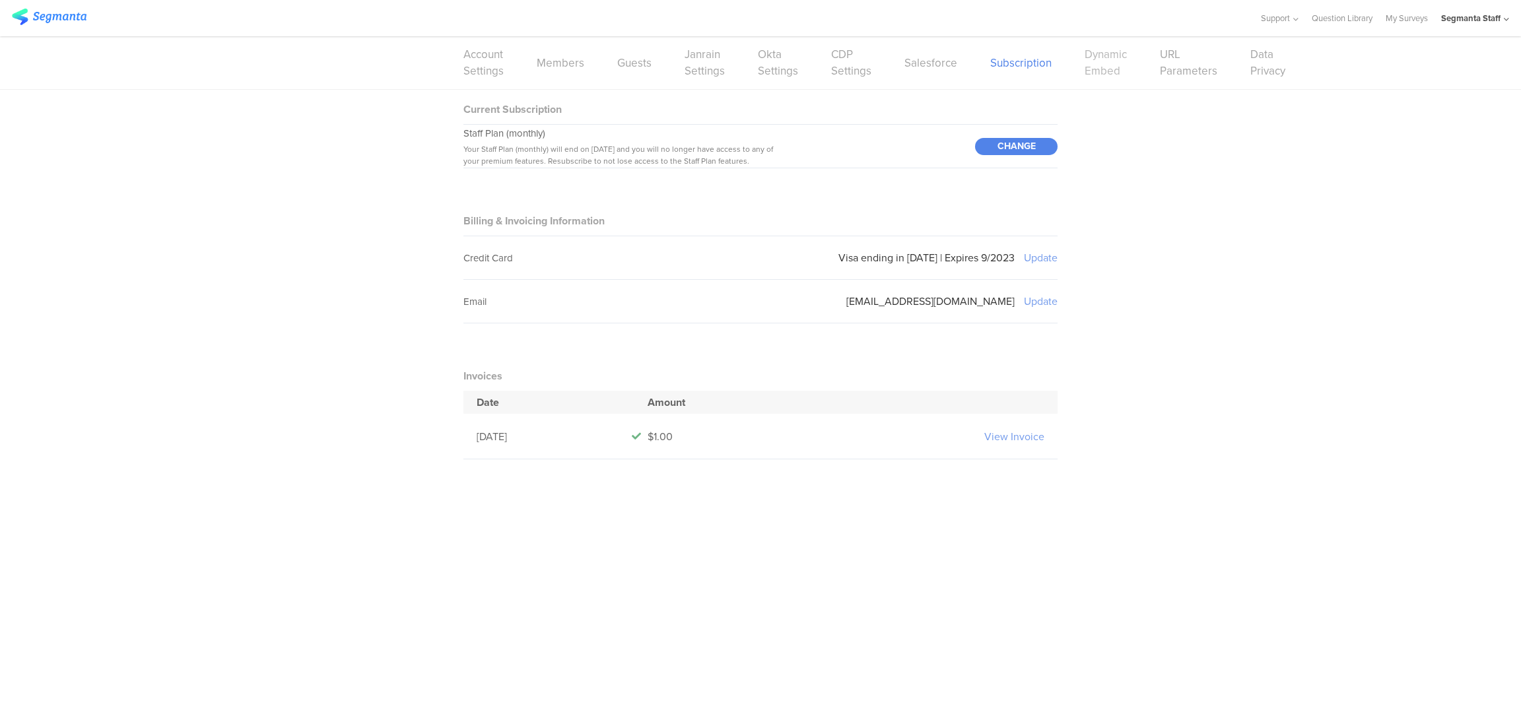
click at [1090, 73] on link "Dynamic Embed" at bounding box center [1105, 62] width 42 height 33
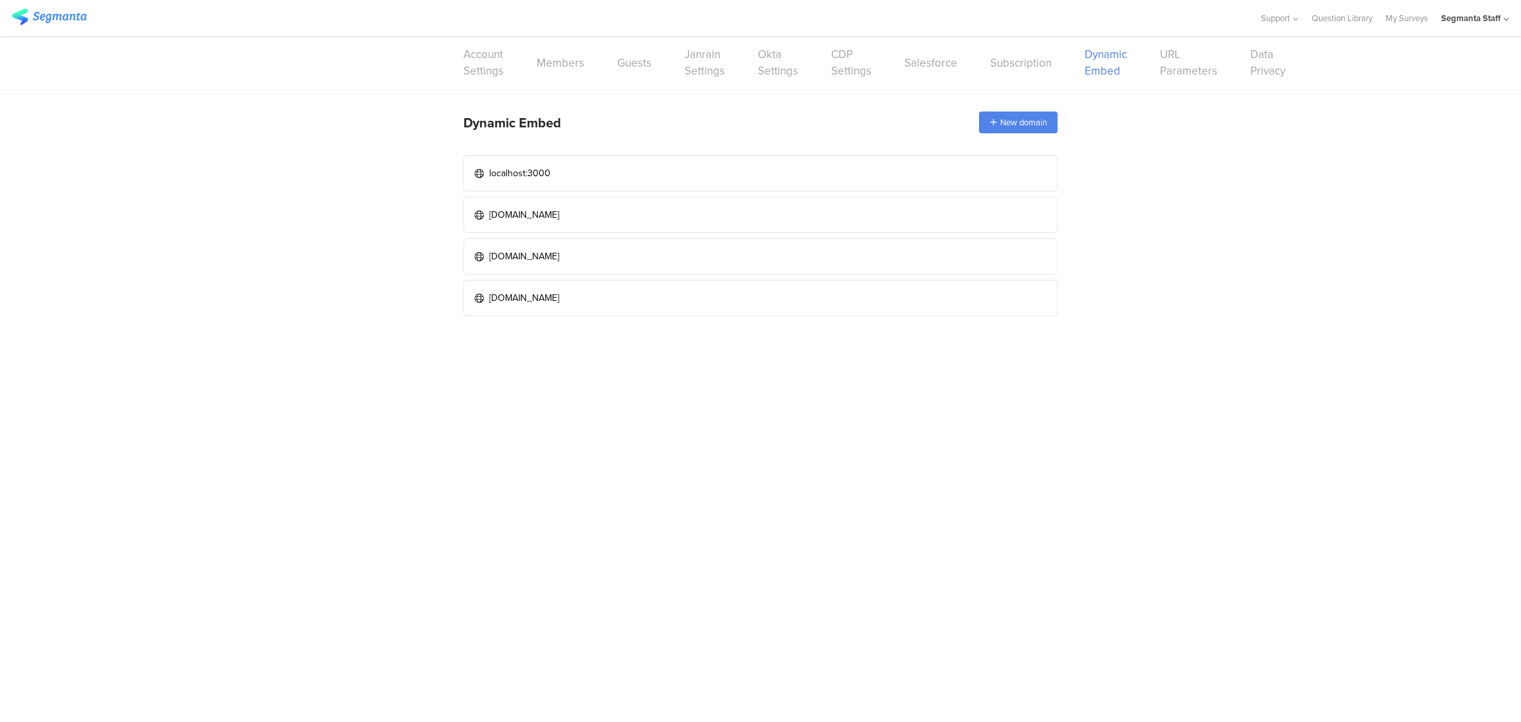
click at [1183, 72] on link "URL Parameters" at bounding box center [1188, 62] width 57 height 33
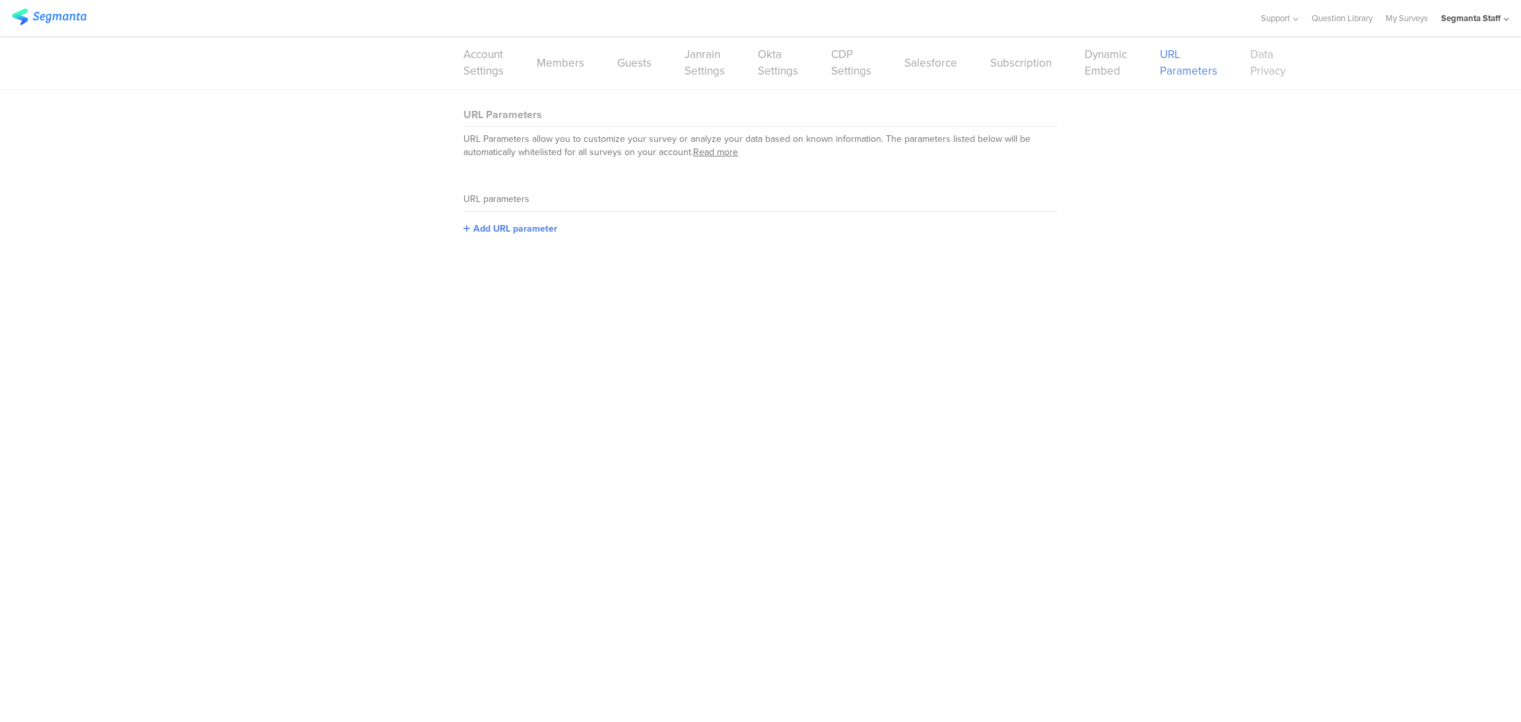
click at [1250, 73] on link "Data Privacy" at bounding box center [1267, 62] width 35 height 33
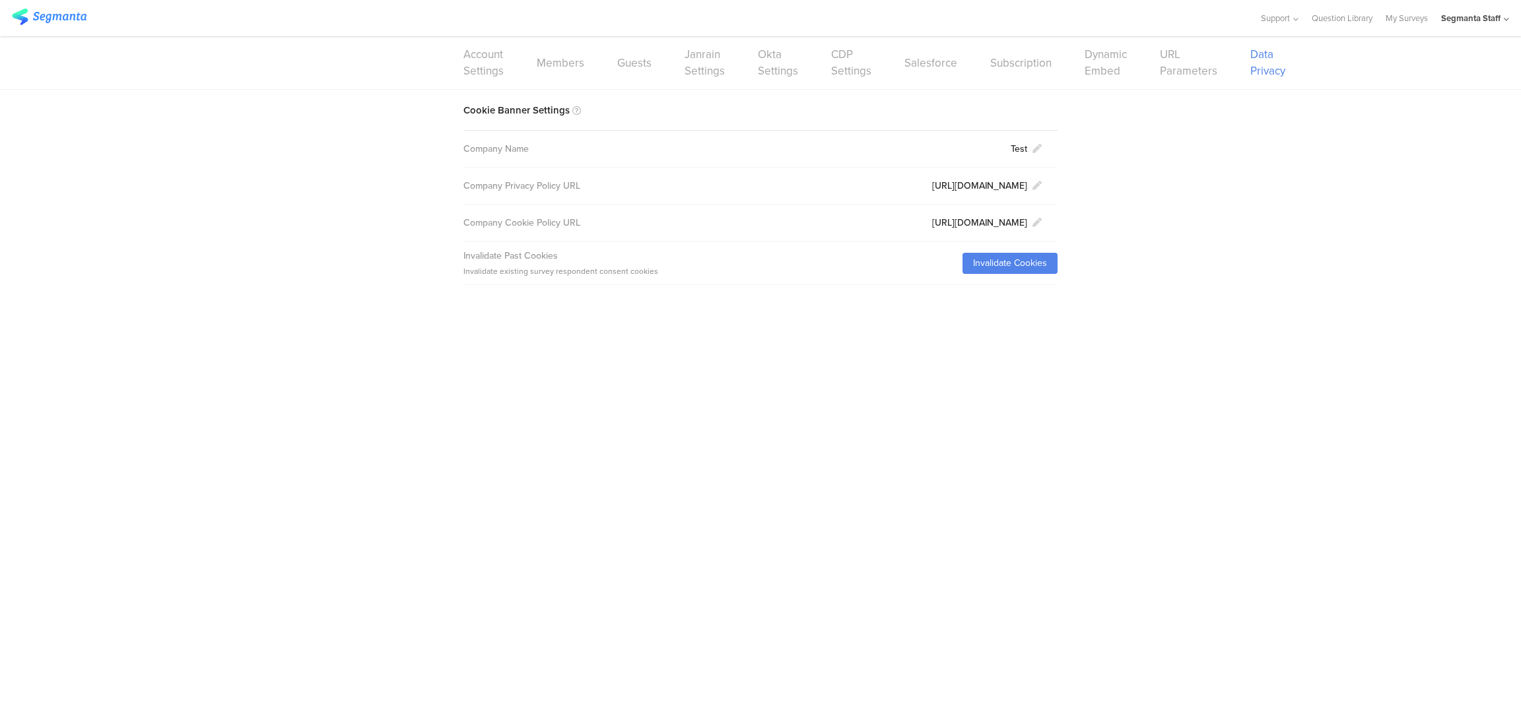
drag, startPoint x: 1399, startPoint y: 402, endPoint x: 1368, endPoint y: 429, distance: 41.2
click at [1399, 401] on ui-view at bounding box center [760, 503] width 1521 height 437
click at [1459, 16] on div "Segmanta Staff" at bounding box center [1470, 18] width 59 height 13
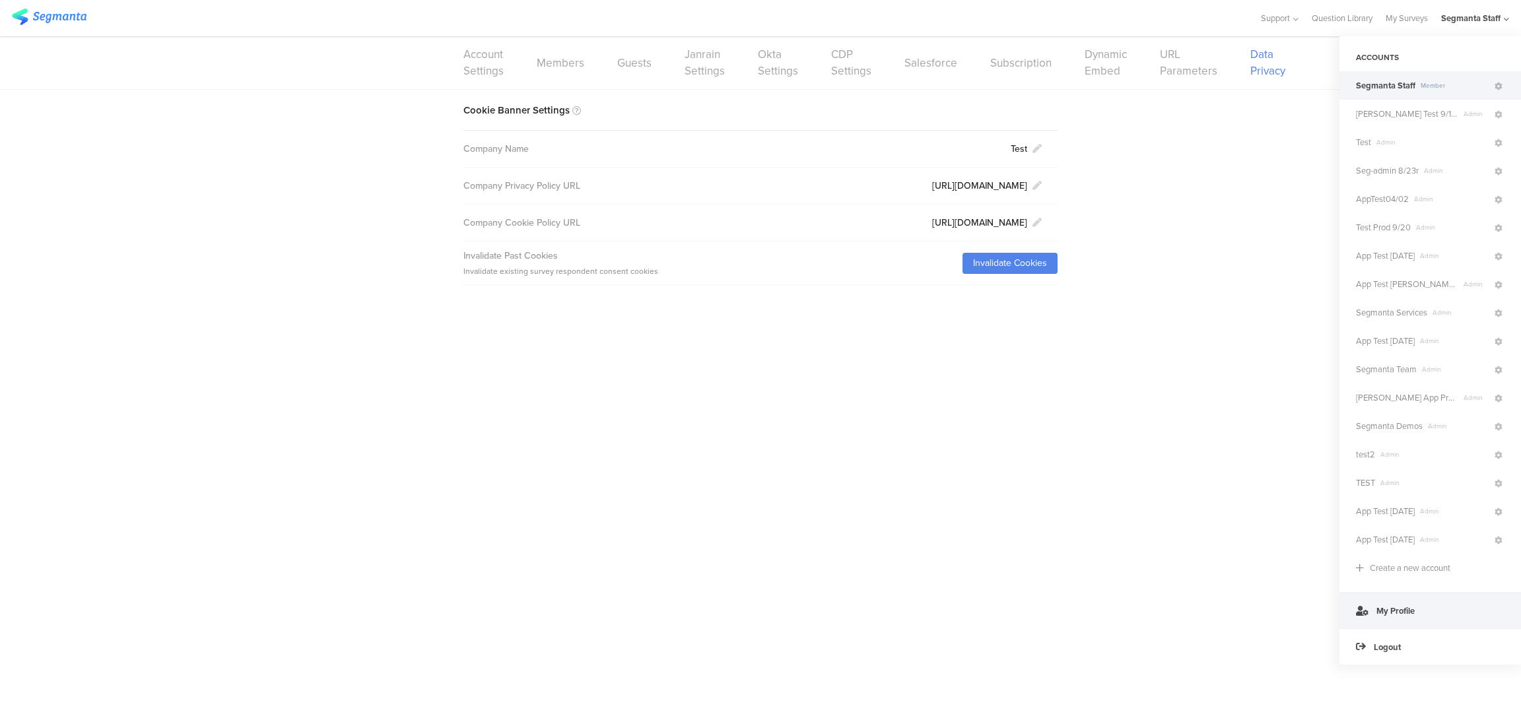
click at [1453, 599] on link "My Profile" at bounding box center [1430, 610] width 182 height 36
